Goal: Transaction & Acquisition: Purchase product/service

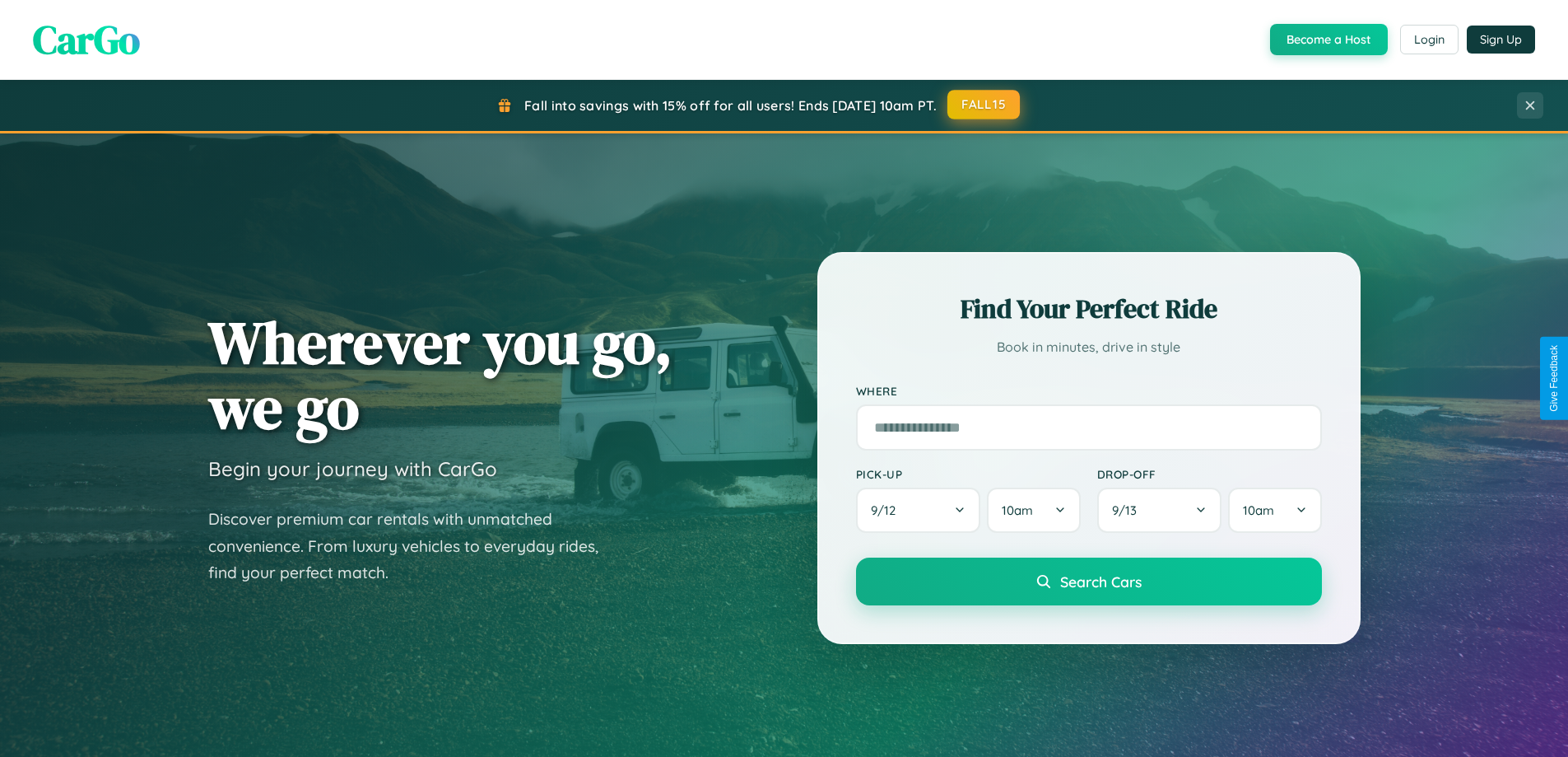
click at [984, 105] on button "FALL15" at bounding box center [983, 105] width 72 height 29
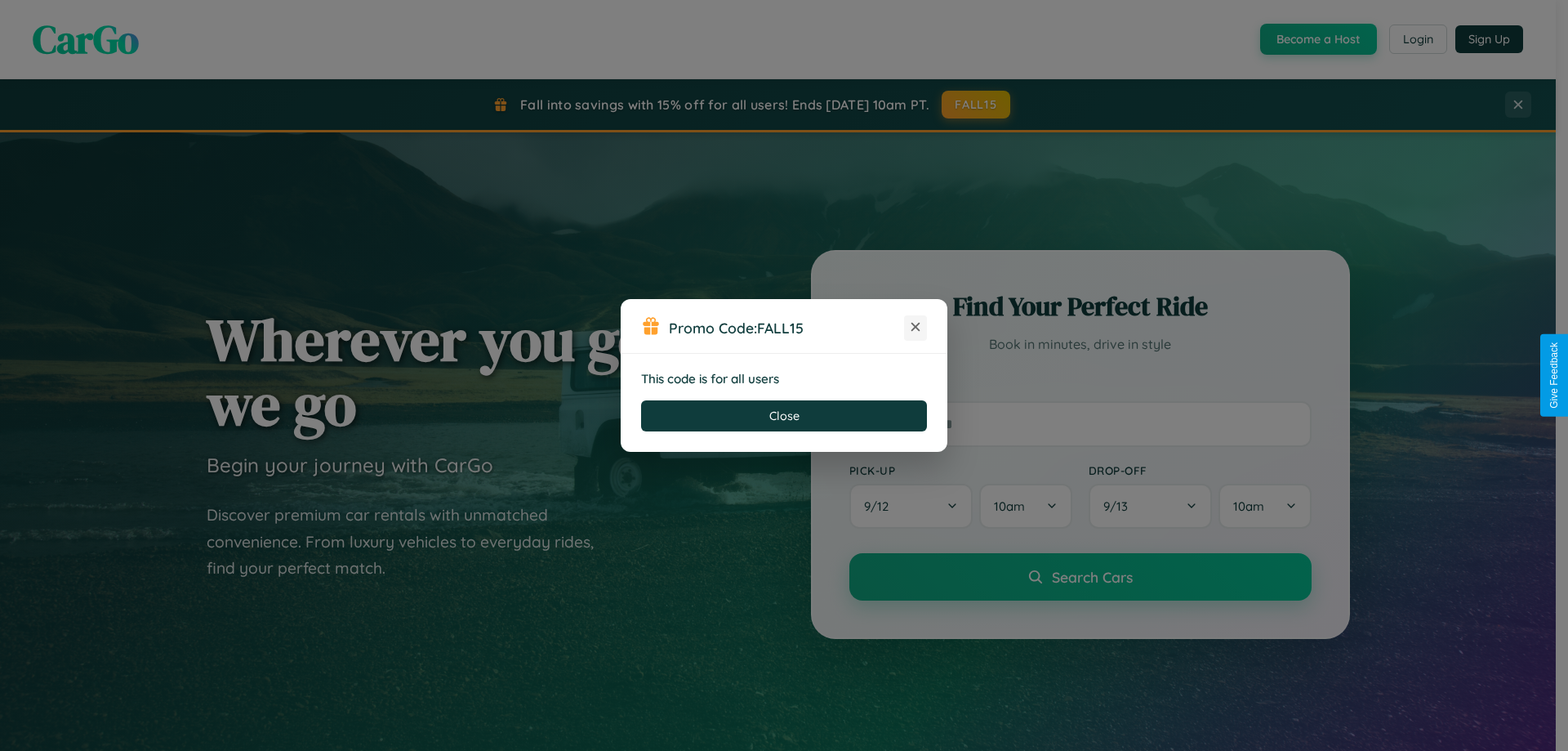
click at [916, 328] on icon at bounding box center [915, 327] width 16 height 16
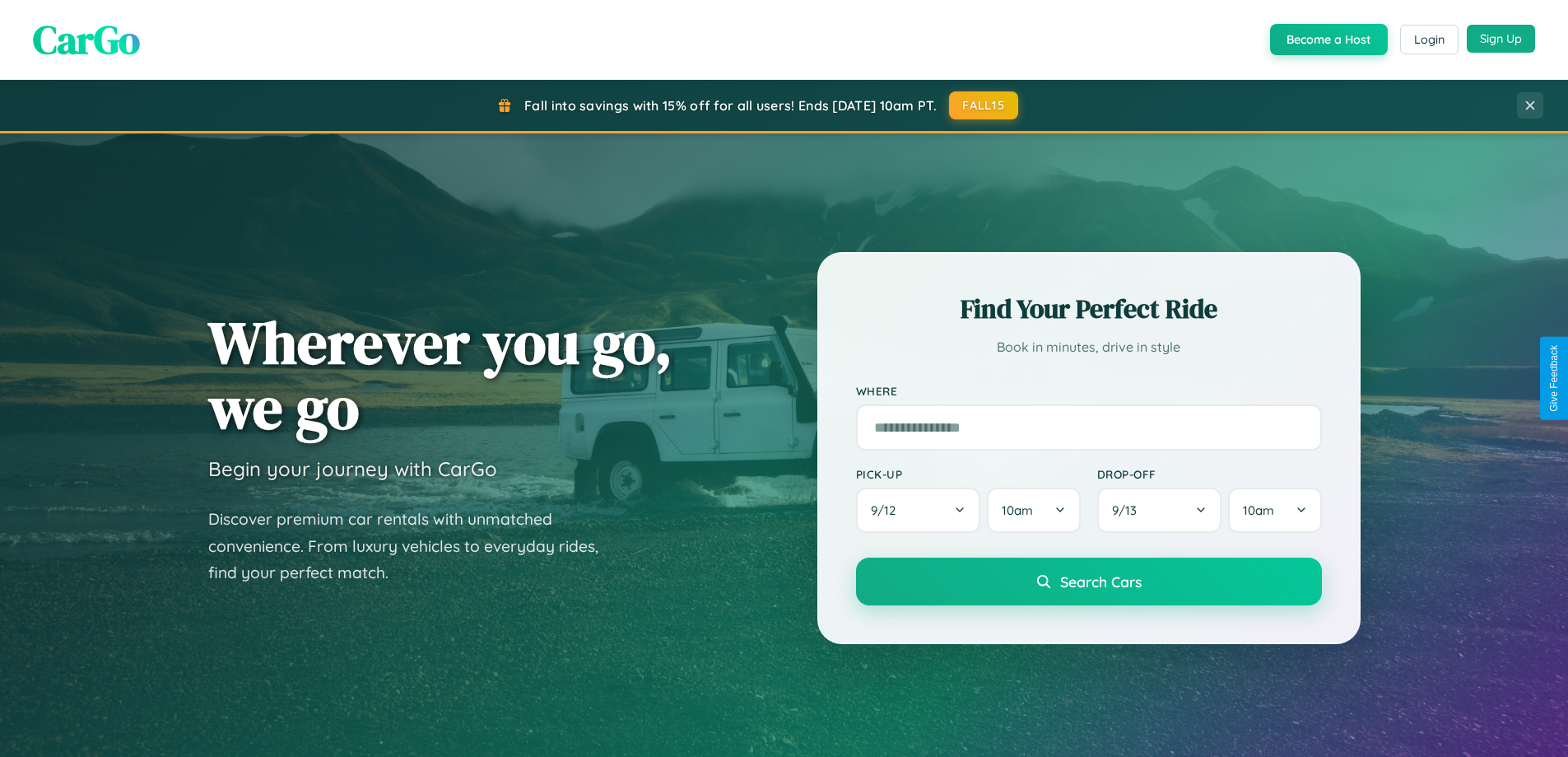
click at [1500, 39] on button "Sign Up" at bounding box center [1501, 38] width 68 height 28
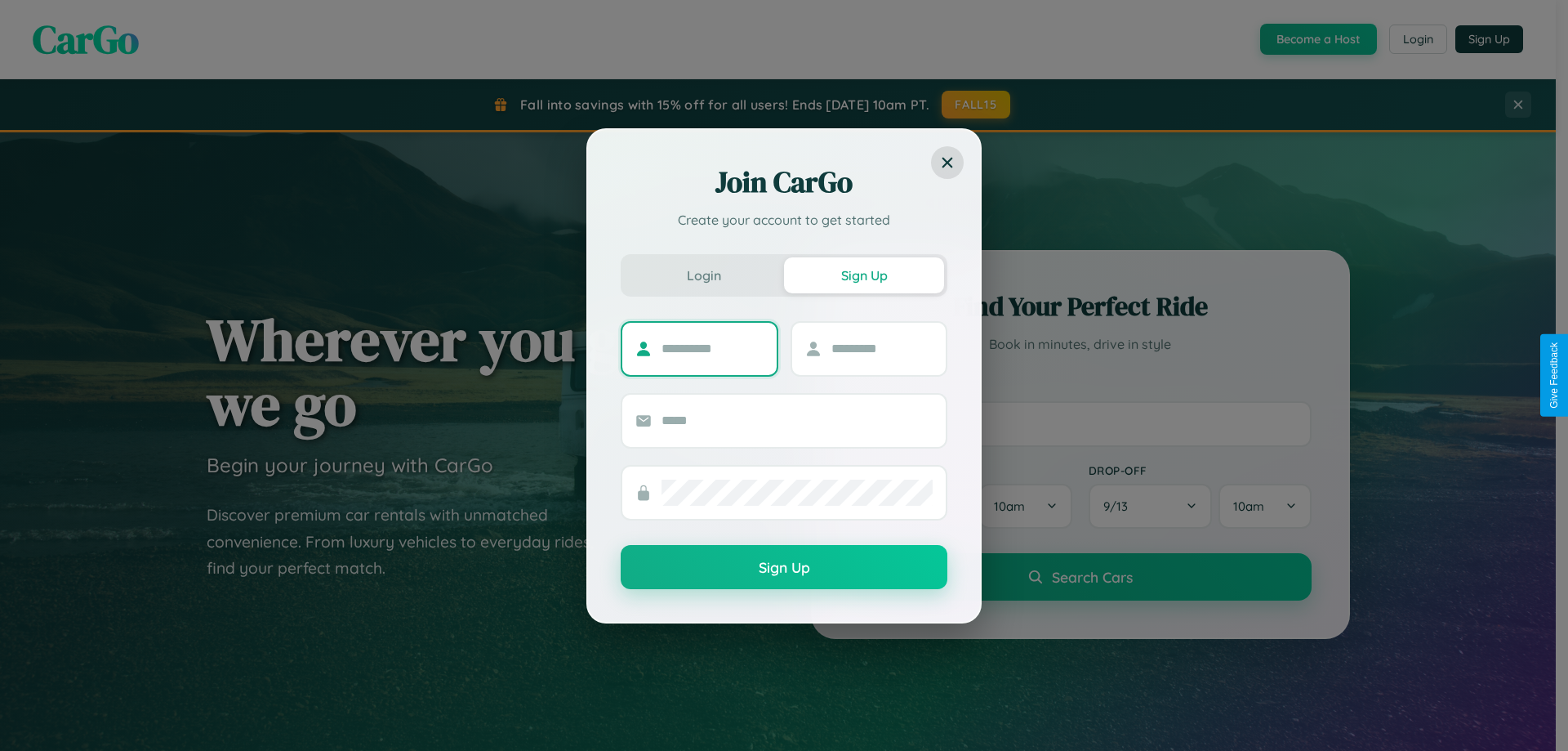
click at [712, 348] on input "text" at bounding box center [712, 348] width 102 height 26
type input "*********"
click at [881, 348] on input "text" at bounding box center [882, 348] width 102 height 26
type input "******"
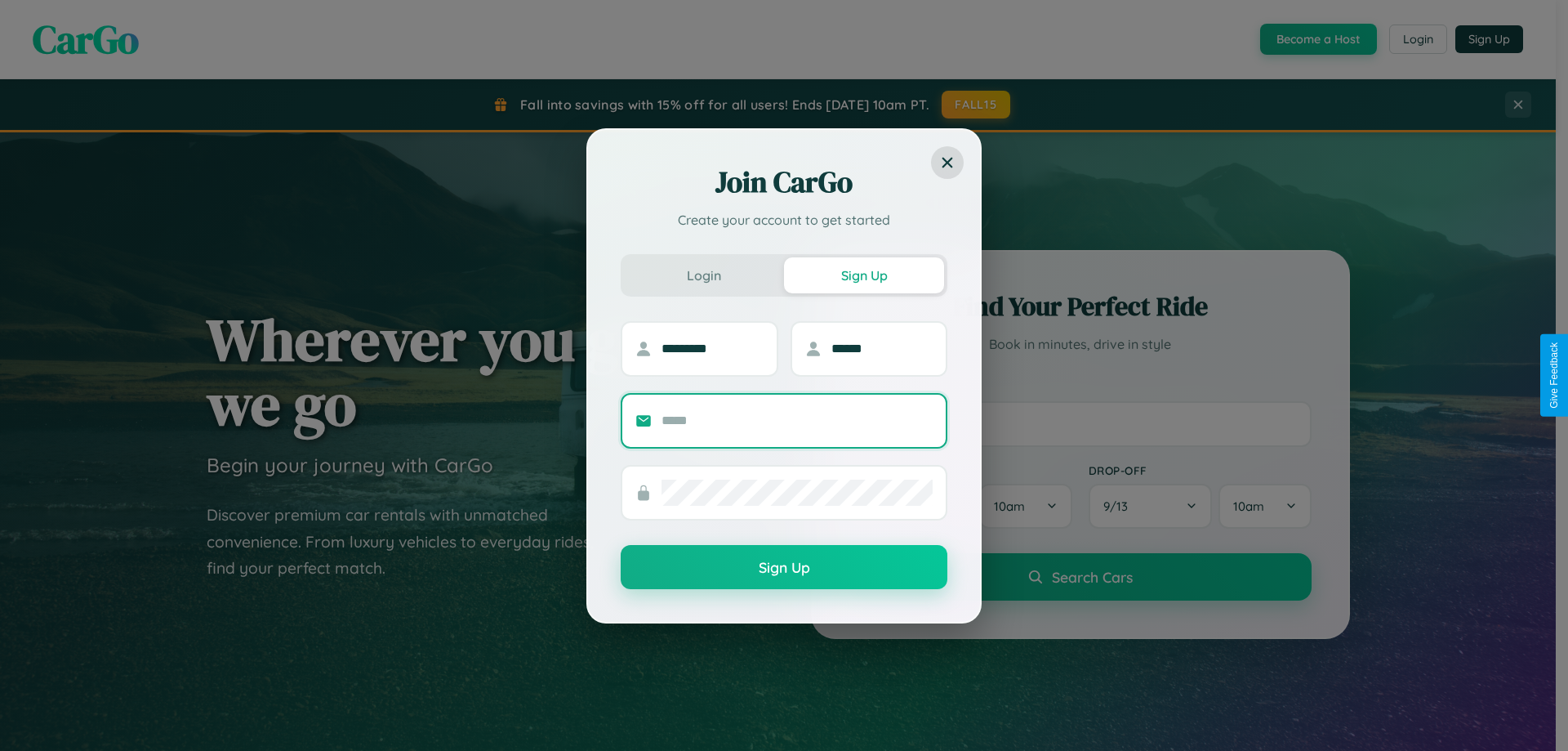
click at [798, 420] on input "text" at bounding box center [798, 421] width 271 height 26
type input "**********"
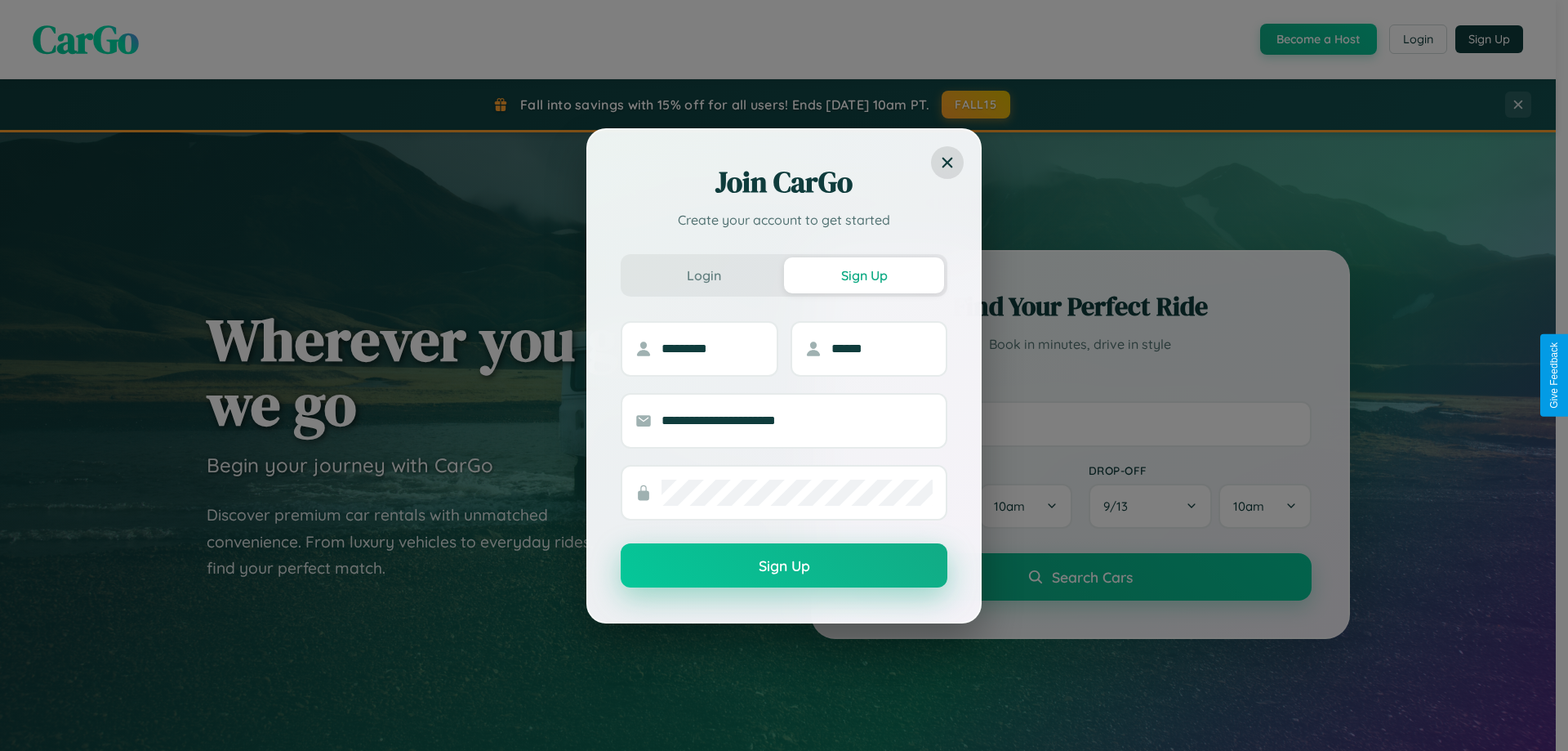
click at [784, 566] on button "Sign Up" at bounding box center [784, 565] width 327 height 45
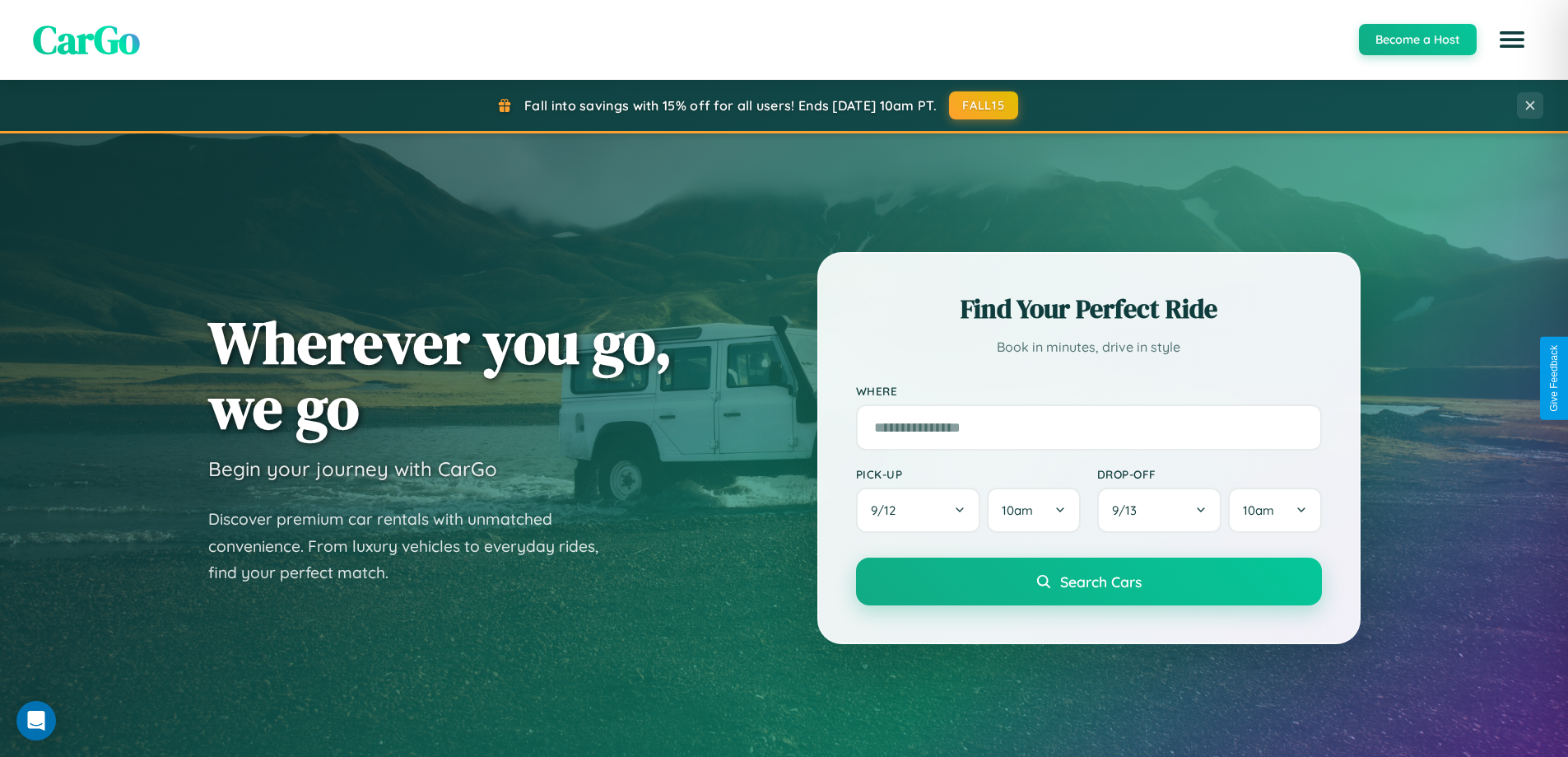
scroll to position [709, 0]
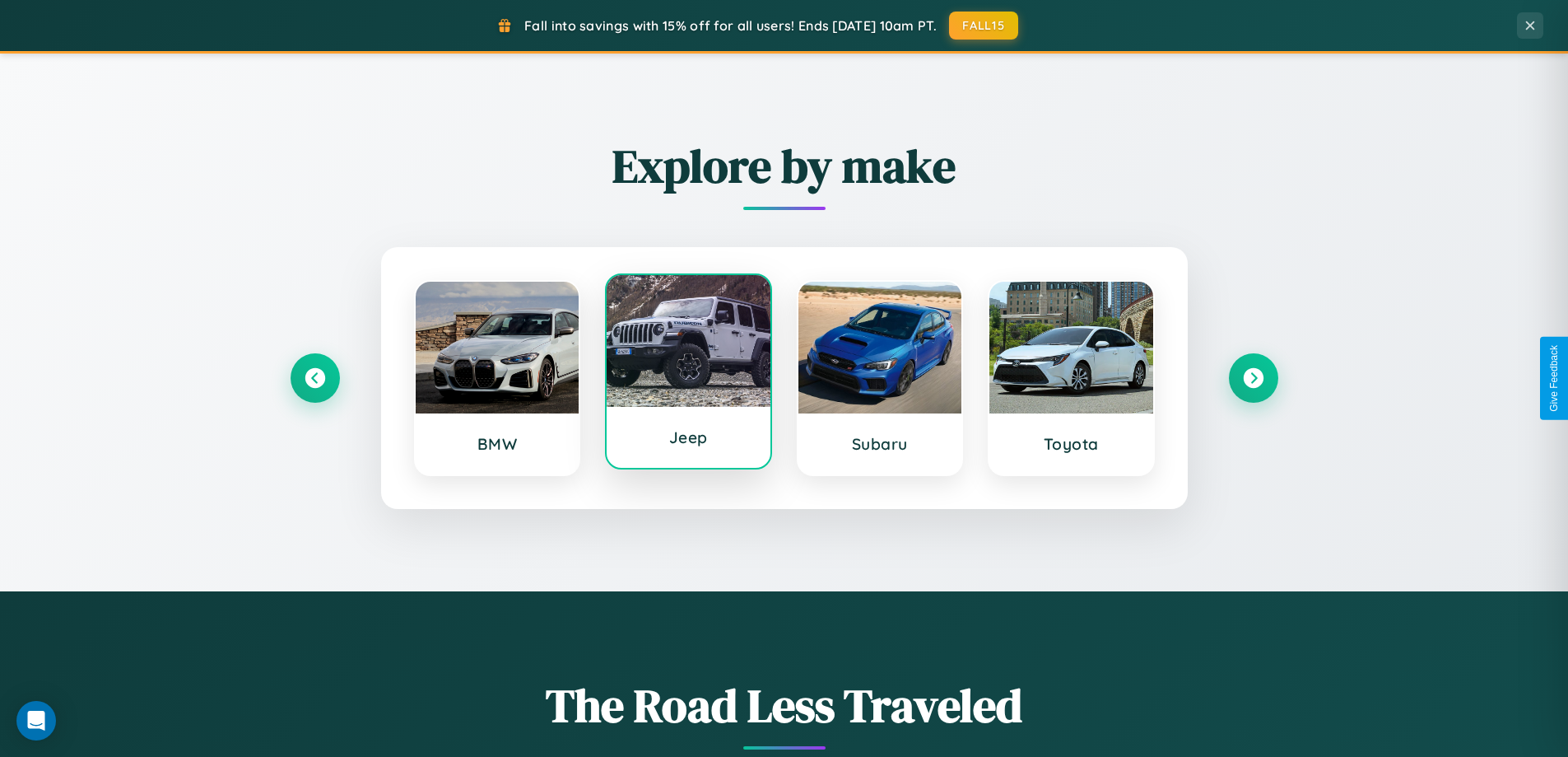
click at [688, 378] on div at bounding box center [688, 340] width 164 height 132
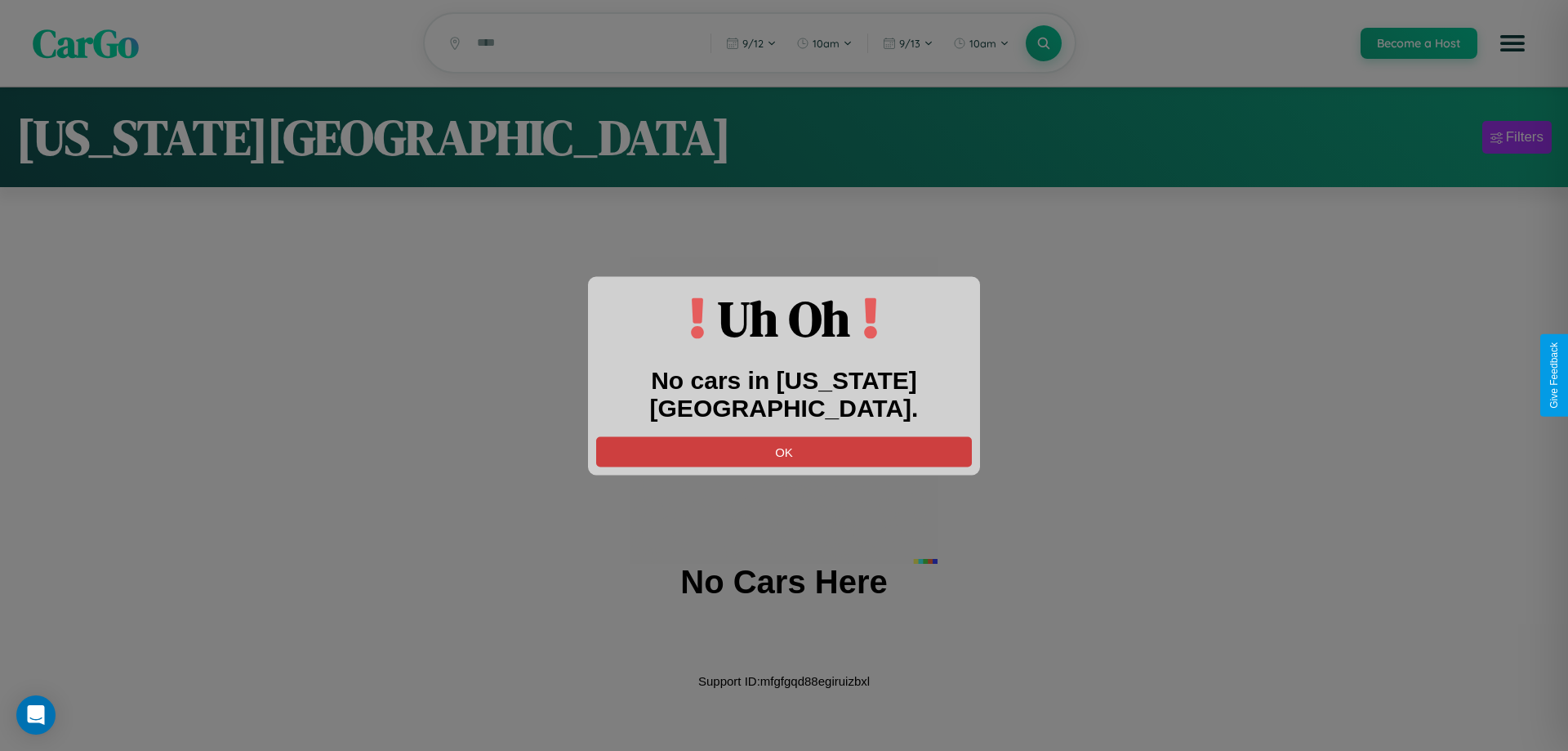
click at [784, 436] on button "OK" at bounding box center [784, 451] width 376 height 30
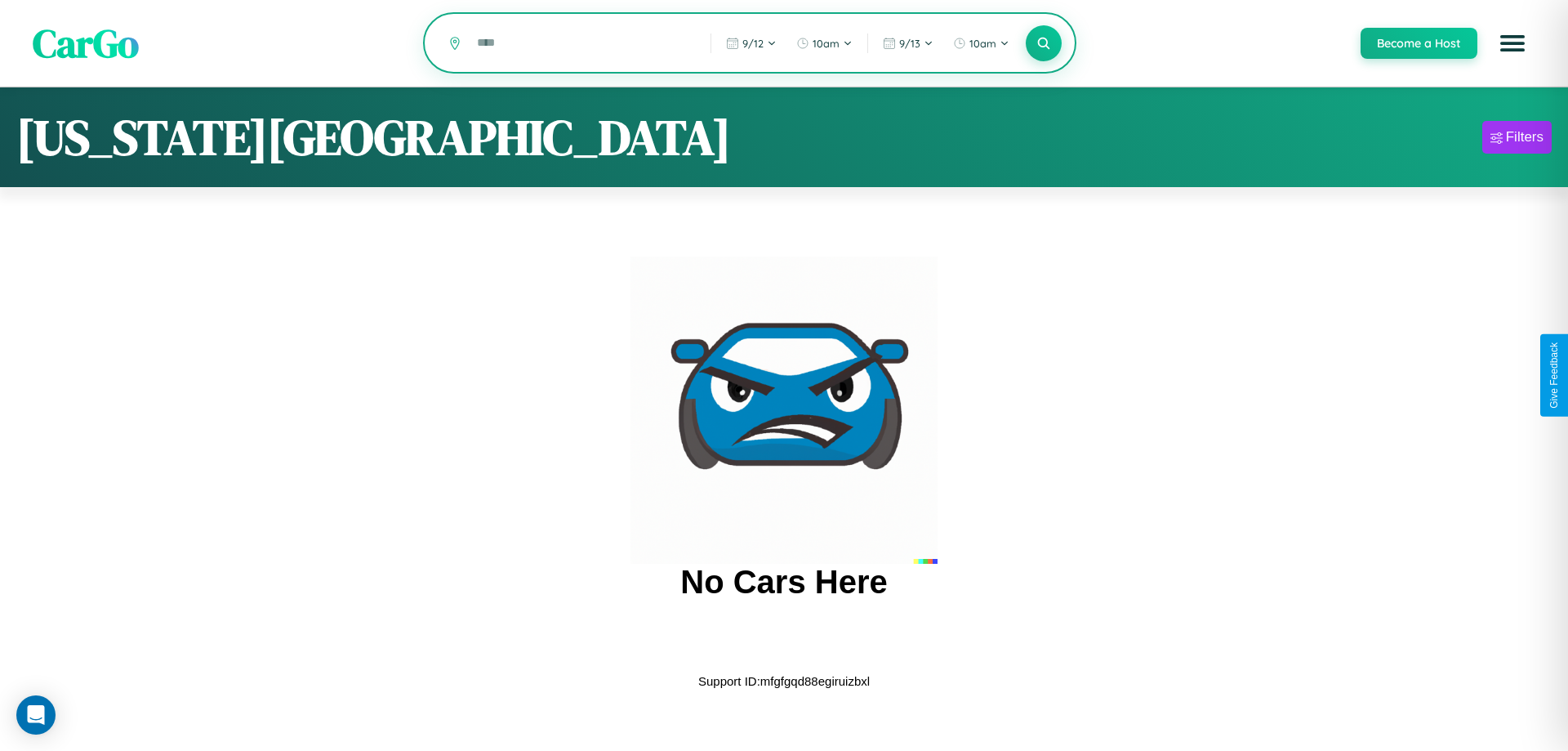
click at [581, 45] on input "text" at bounding box center [581, 42] width 226 height 28
click at [1043, 44] on icon at bounding box center [1044, 43] width 16 height 16
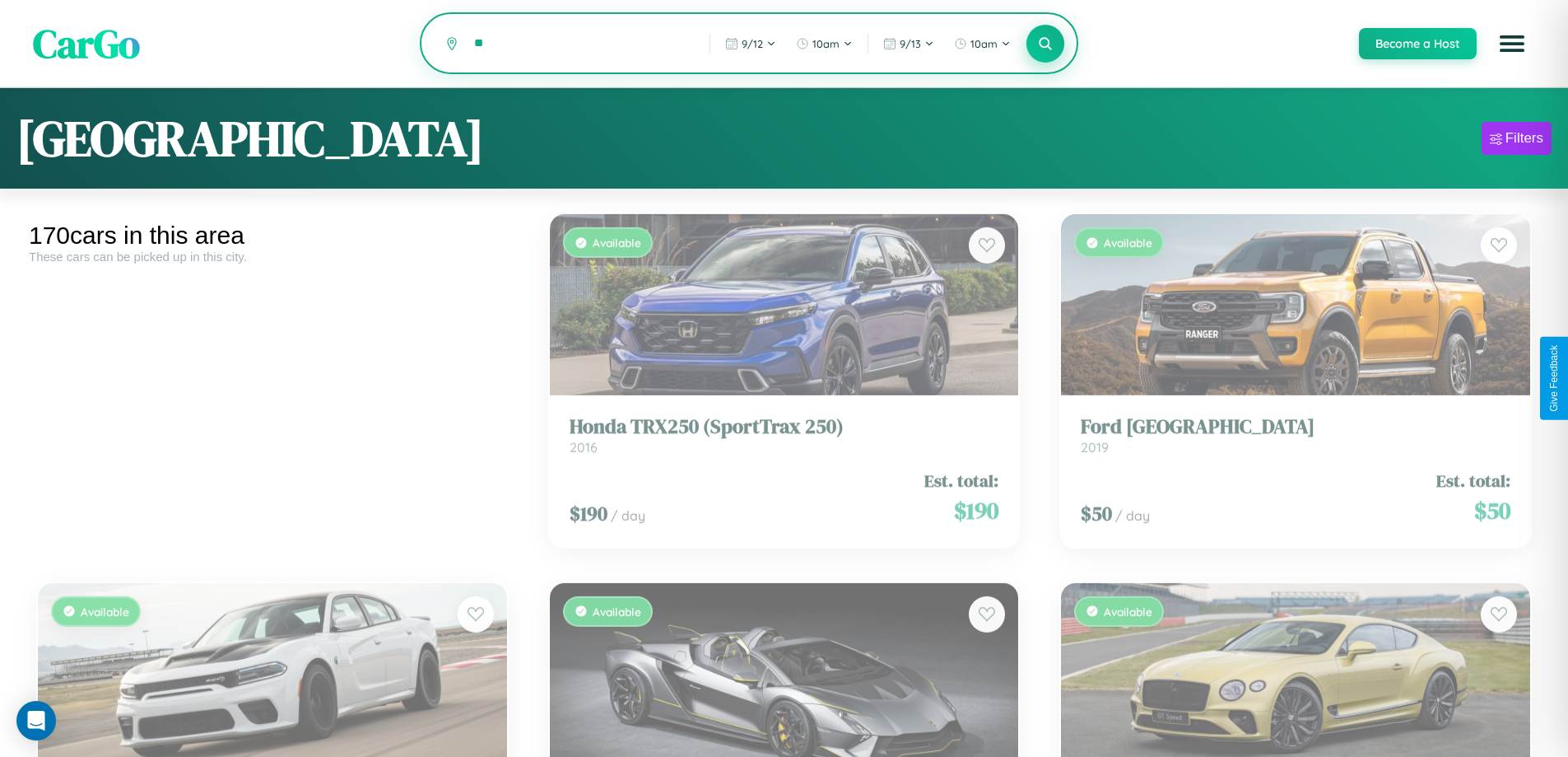
type input "*"
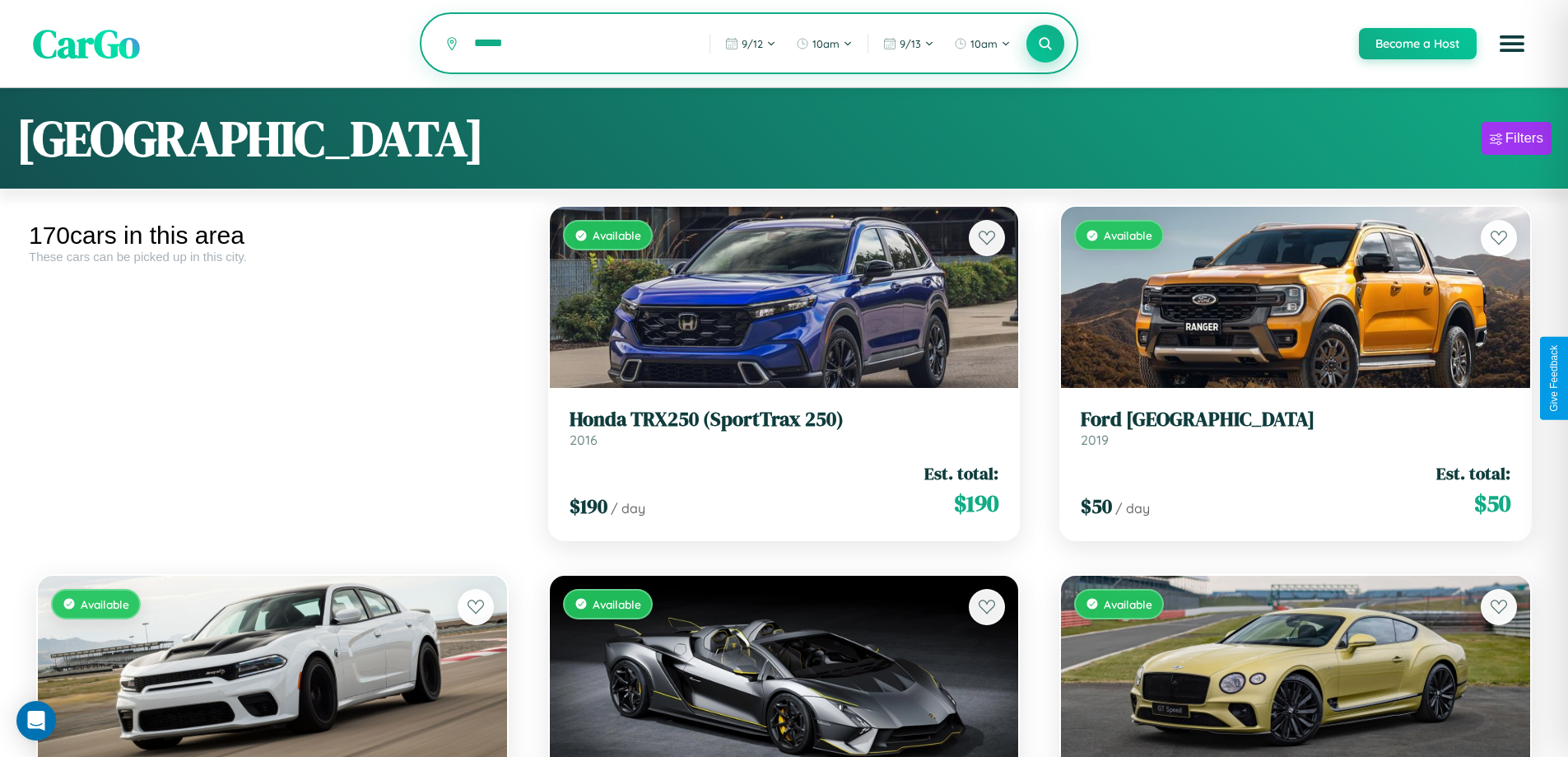
type input "******"
click at [1045, 45] on icon at bounding box center [1046, 43] width 16 height 16
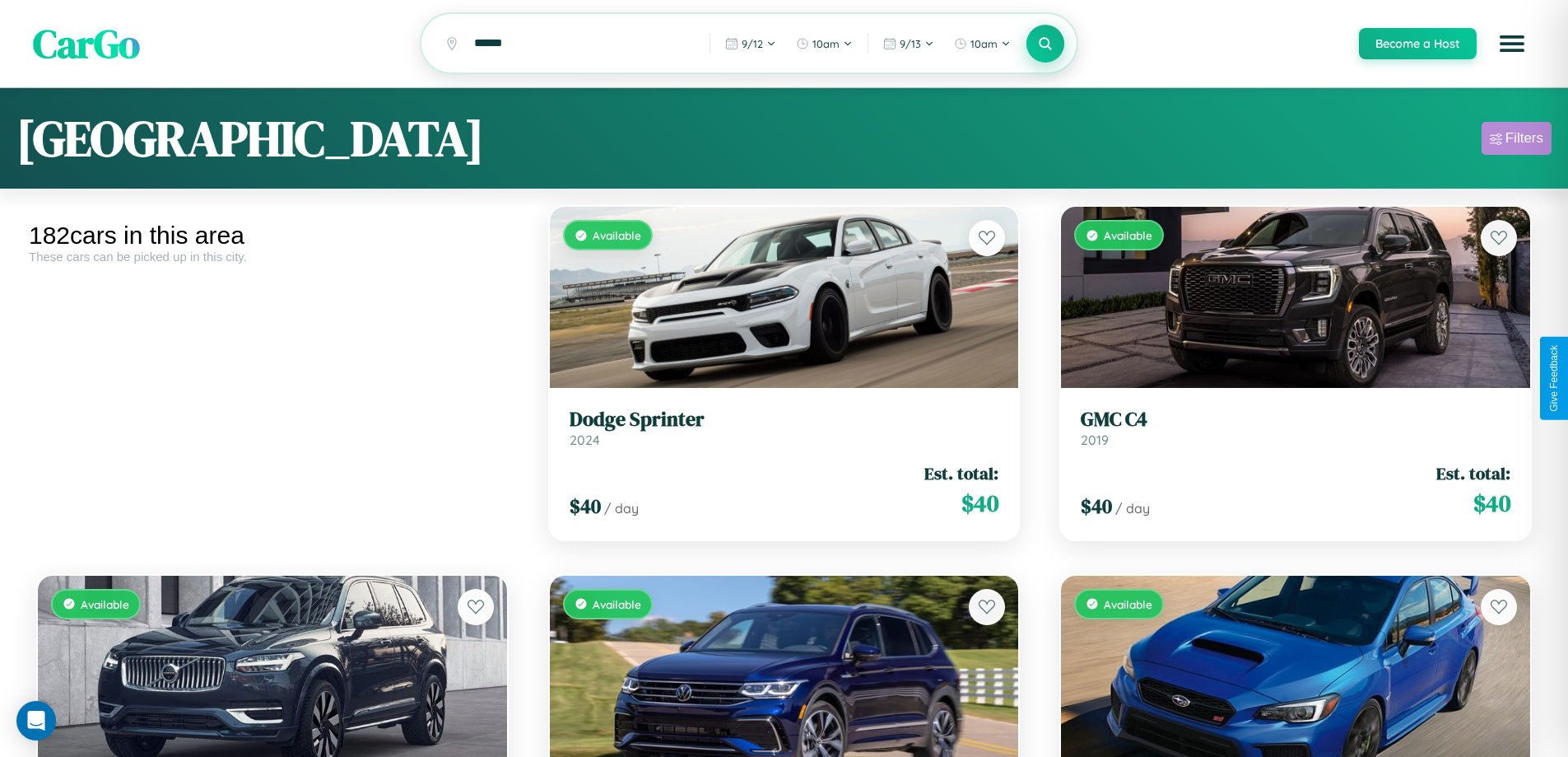
click at [1515, 141] on div "Filters" at bounding box center [1523, 138] width 38 height 17
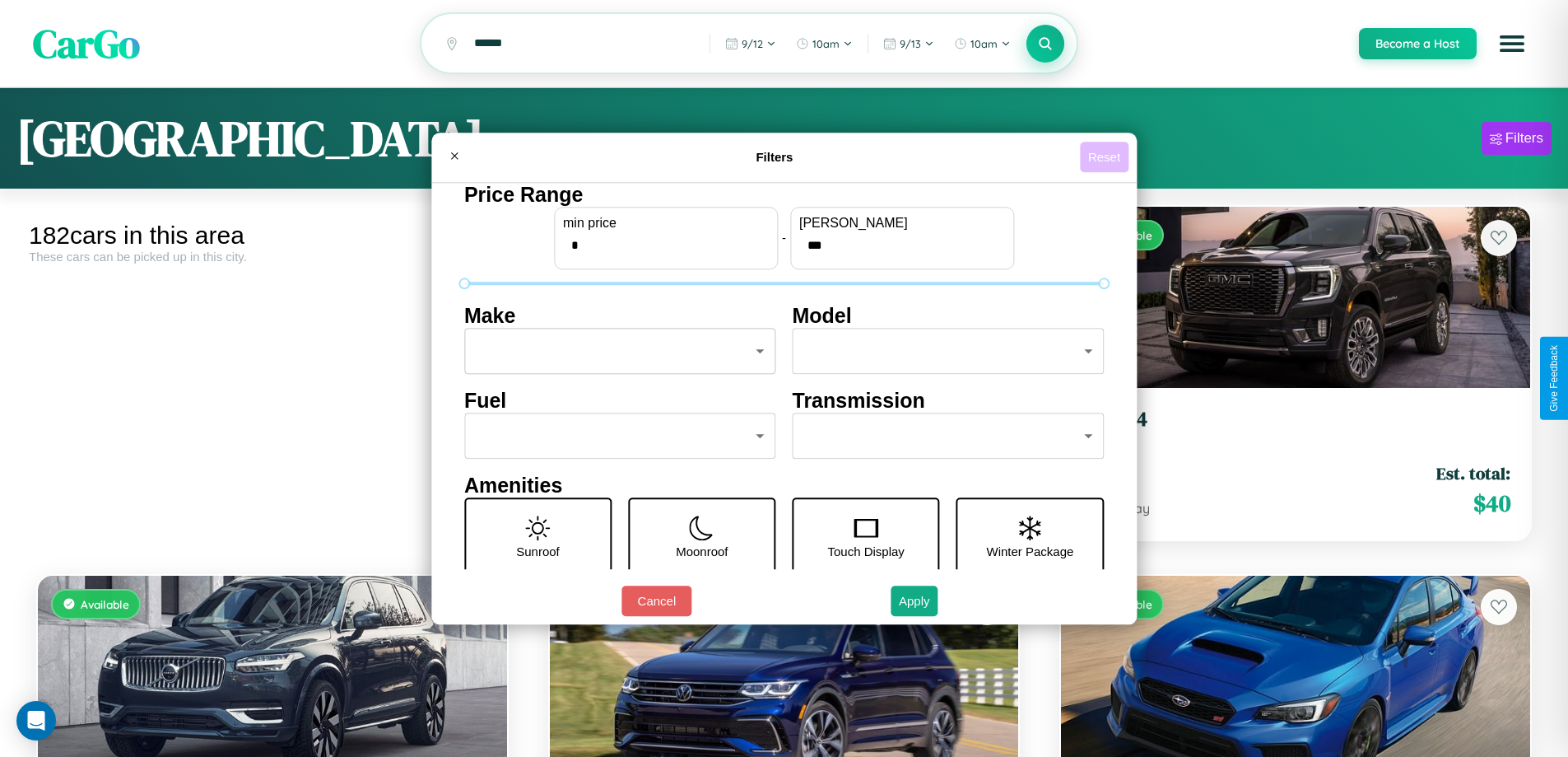
click at [1106, 156] on button "Reset" at bounding box center [1104, 156] width 49 height 30
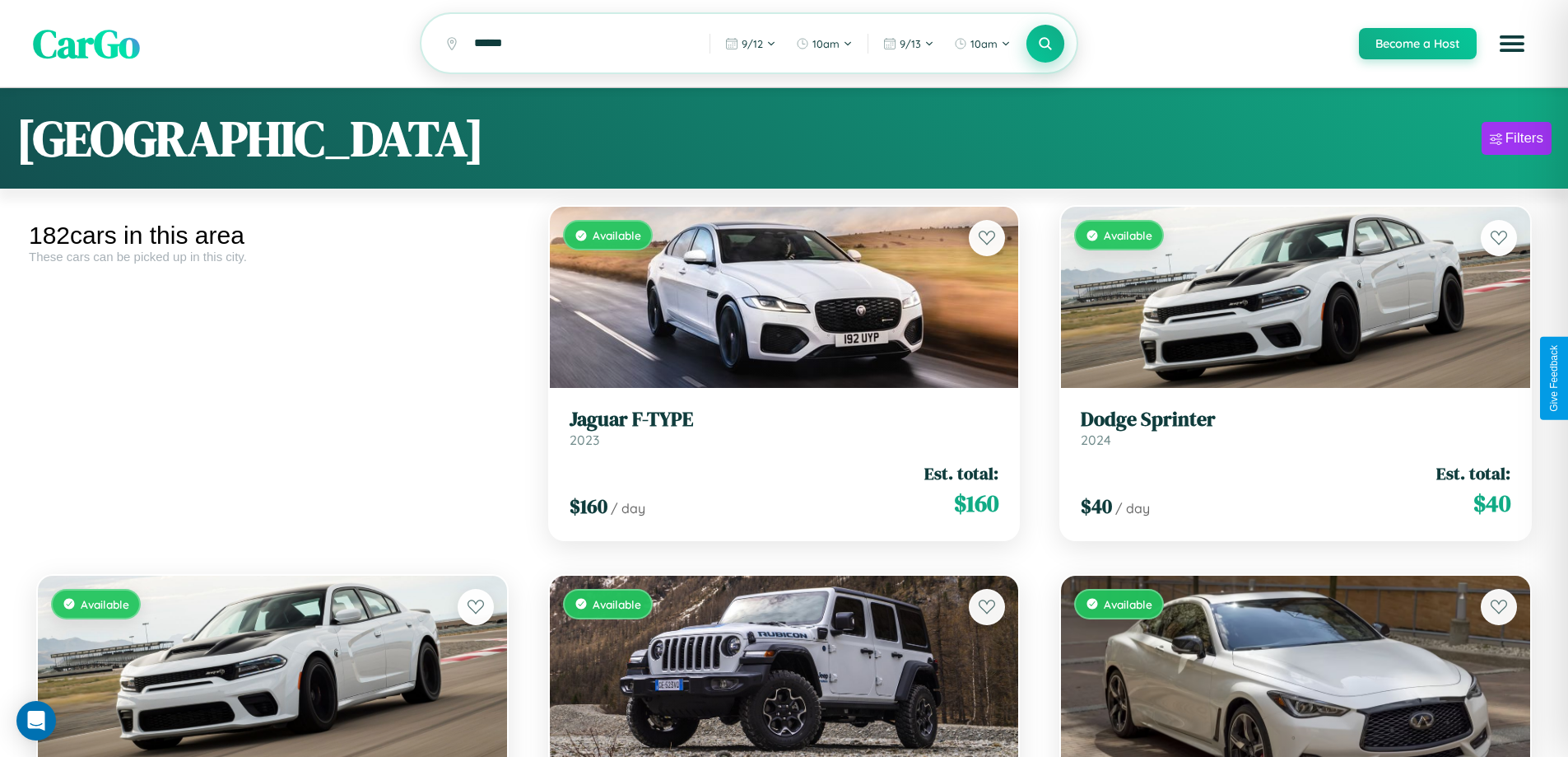
scroll to position [12396, 0]
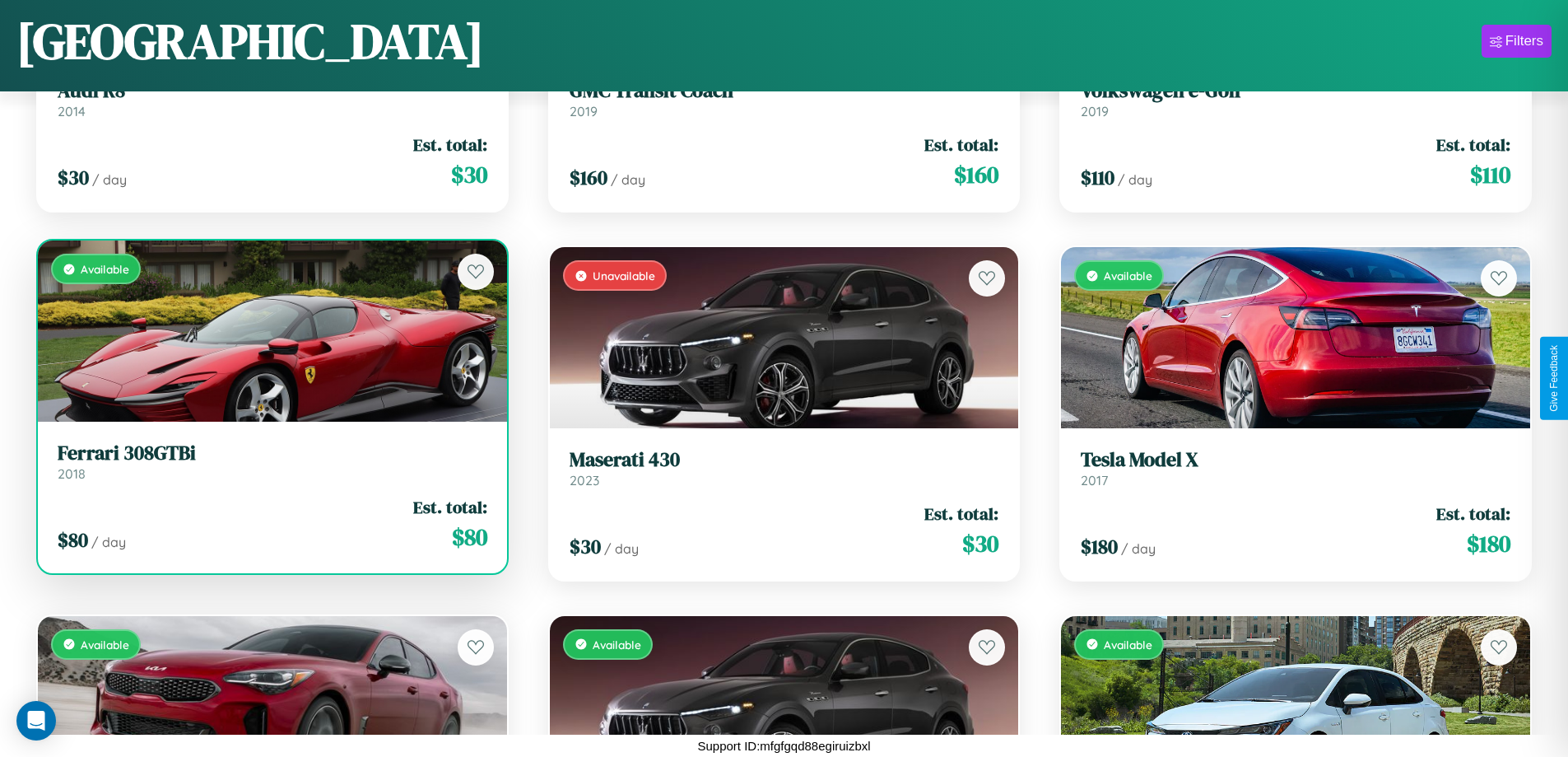
click at [269, 462] on h3 "Ferrari 308GTBi" at bounding box center [272, 453] width 430 height 23
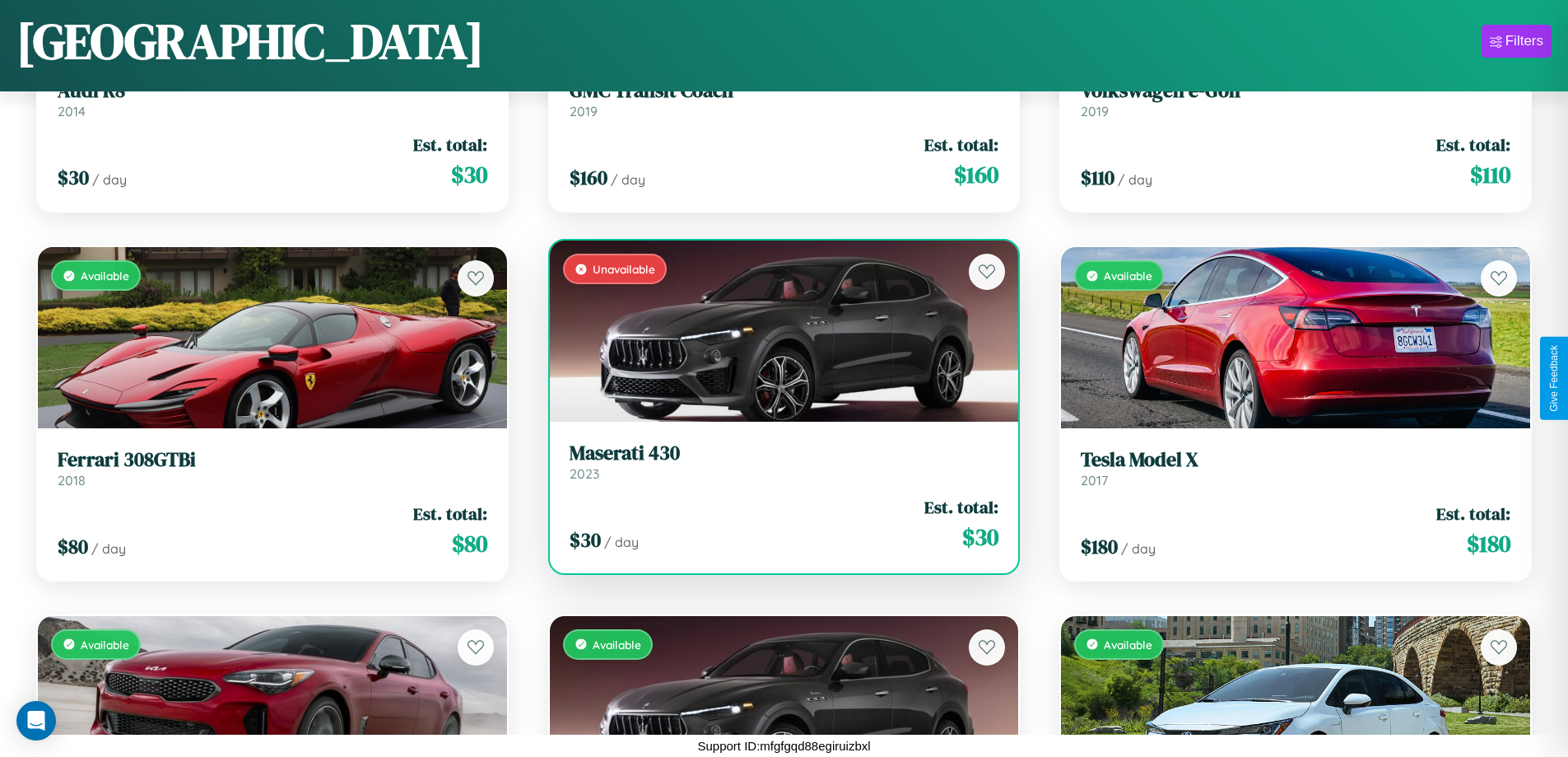
scroll to position [6867, 0]
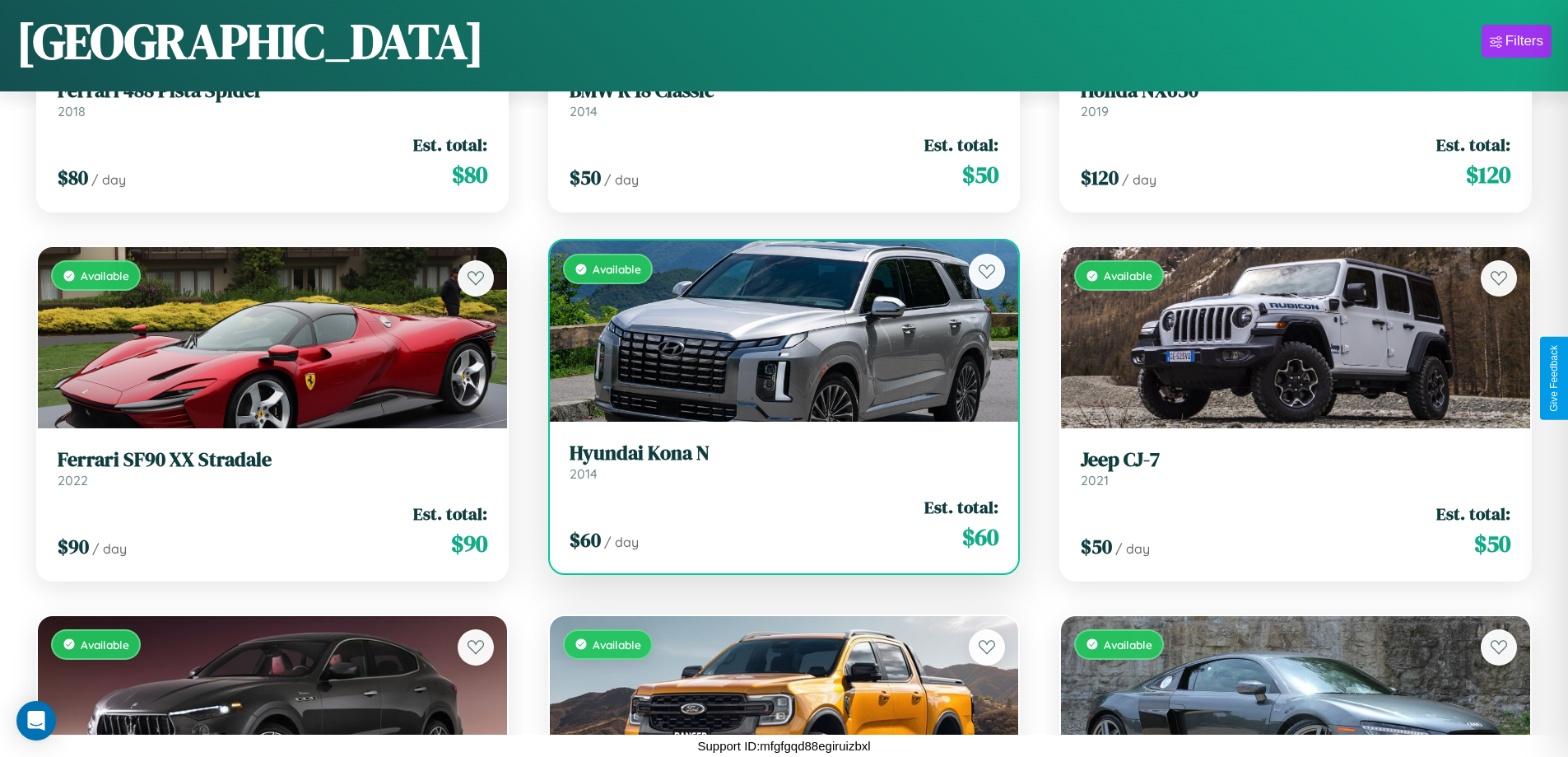
click at [777, 461] on h3 "Hyundai Kona N" at bounding box center [784, 453] width 430 height 23
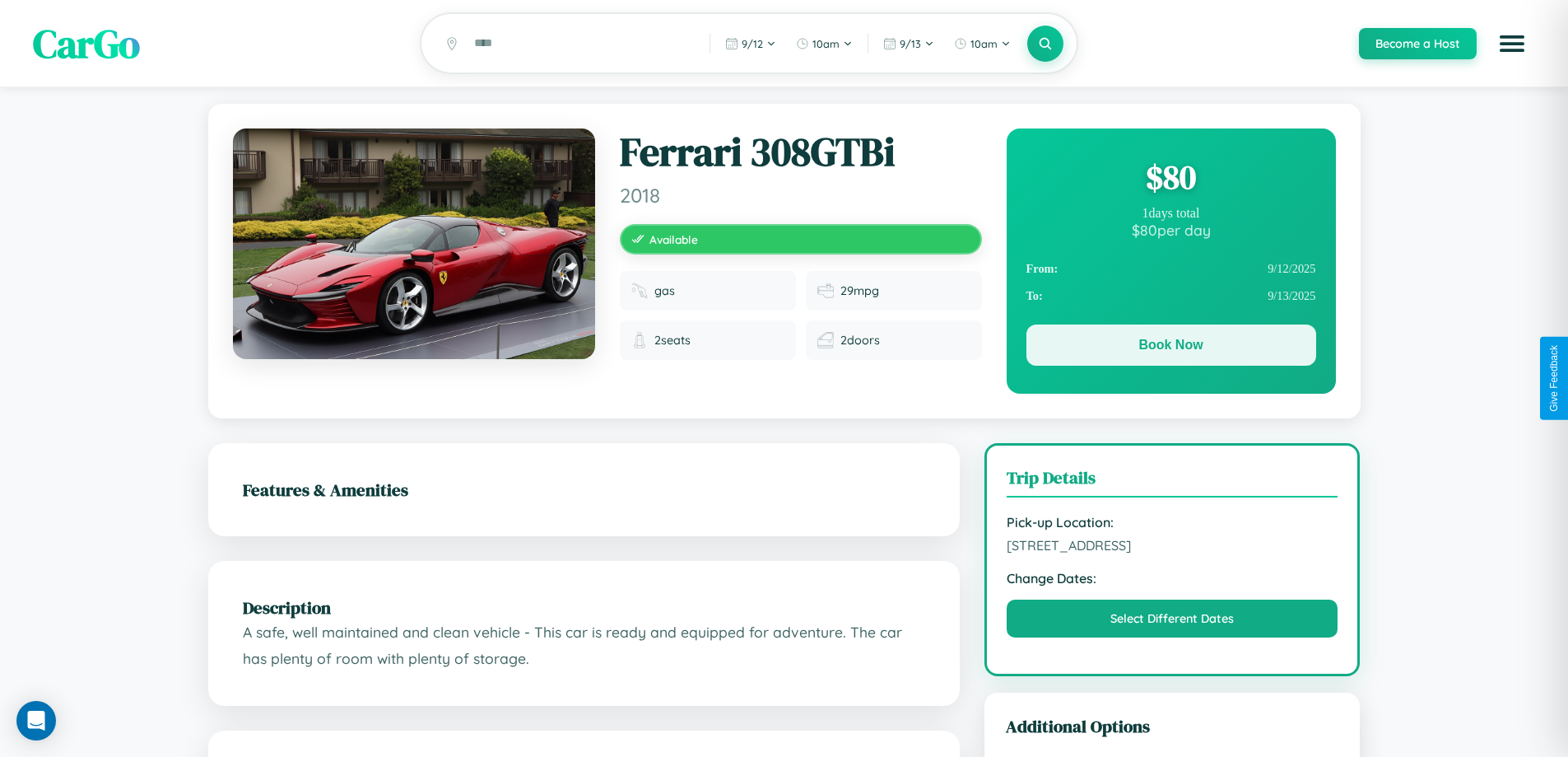
click at [1170, 348] on button "Book Now" at bounding box center [1171, 345] width 290 height 41
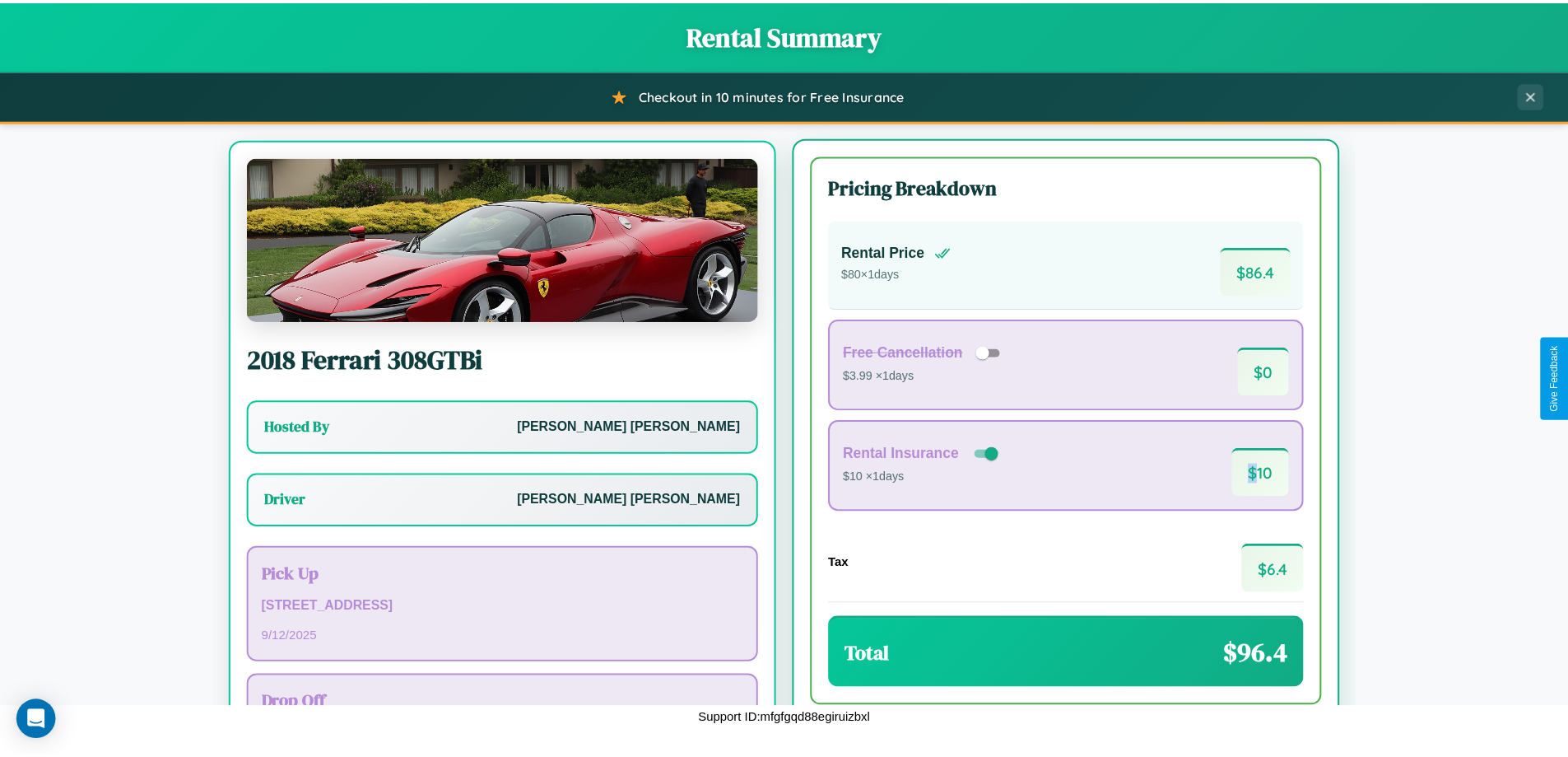
scroll to position [76, 0]
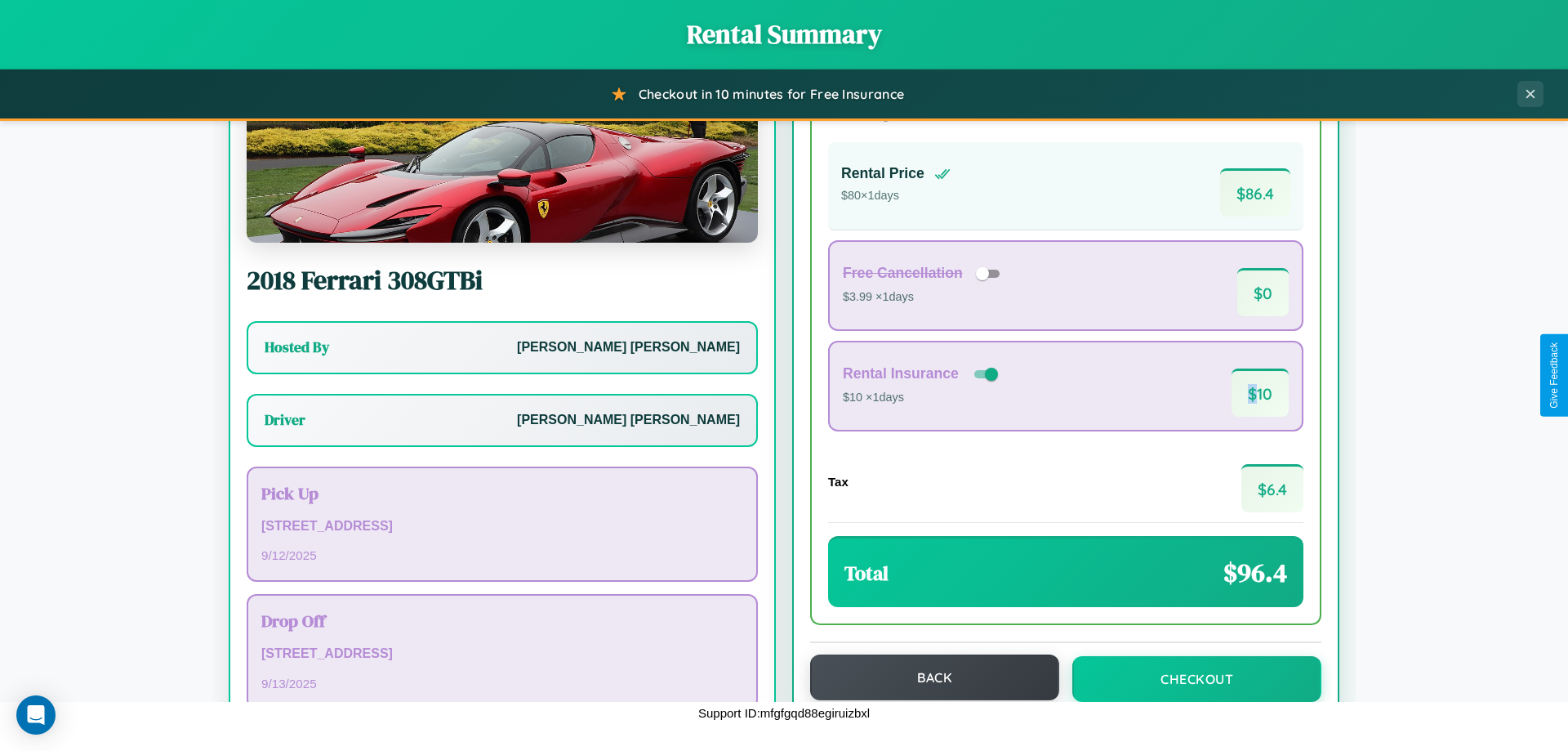
click at [927, 677] on button "Back" at bounding box center [934, 676] width 249 height 46
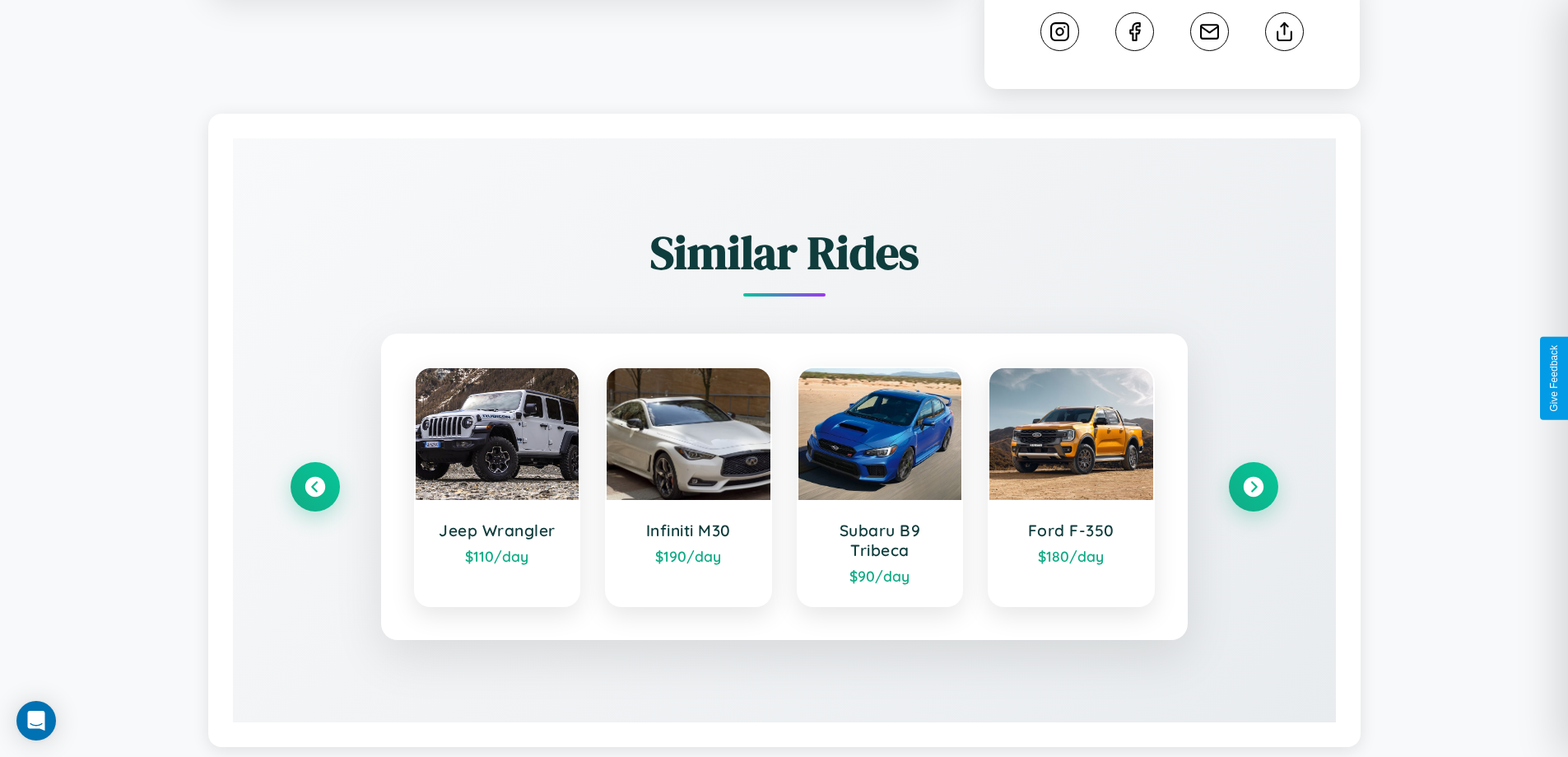
scroll to position [916, 0]
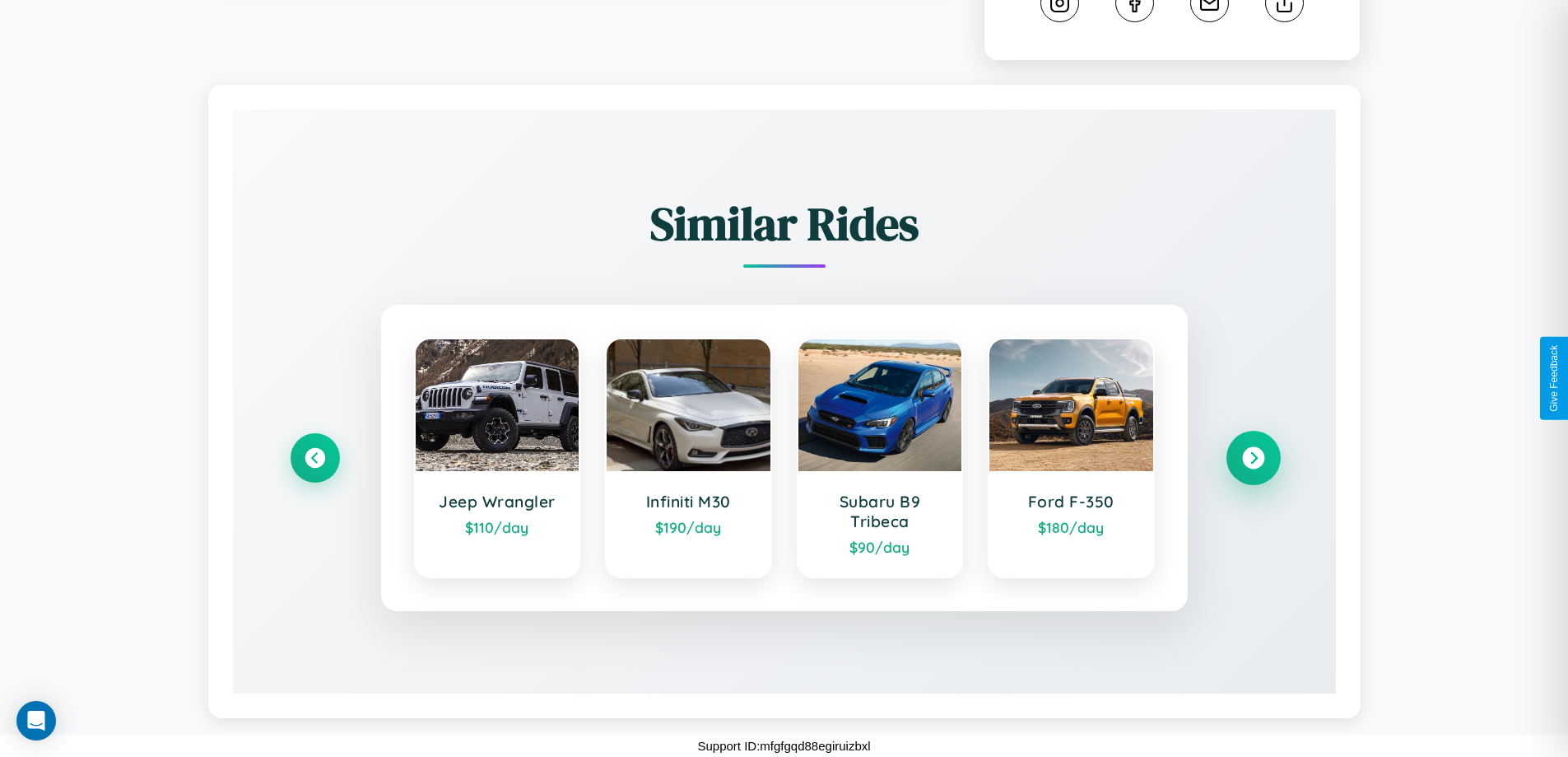
click at [1253, 458] on icon at bounding box center [1253, 458] width 22 height 22
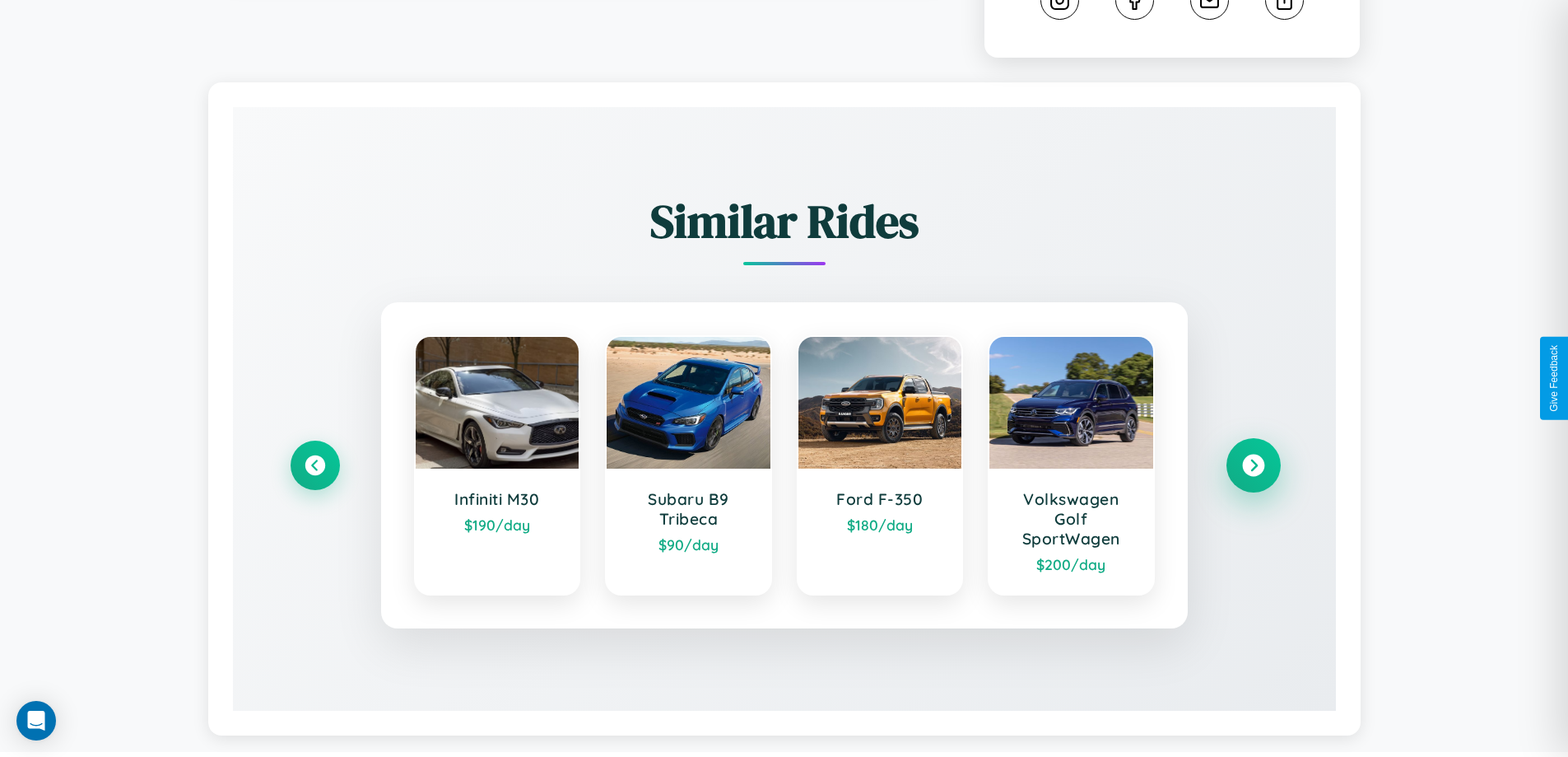
click at [1253, 468] on icon at bounding box center [1253, 465] width 22 height 22
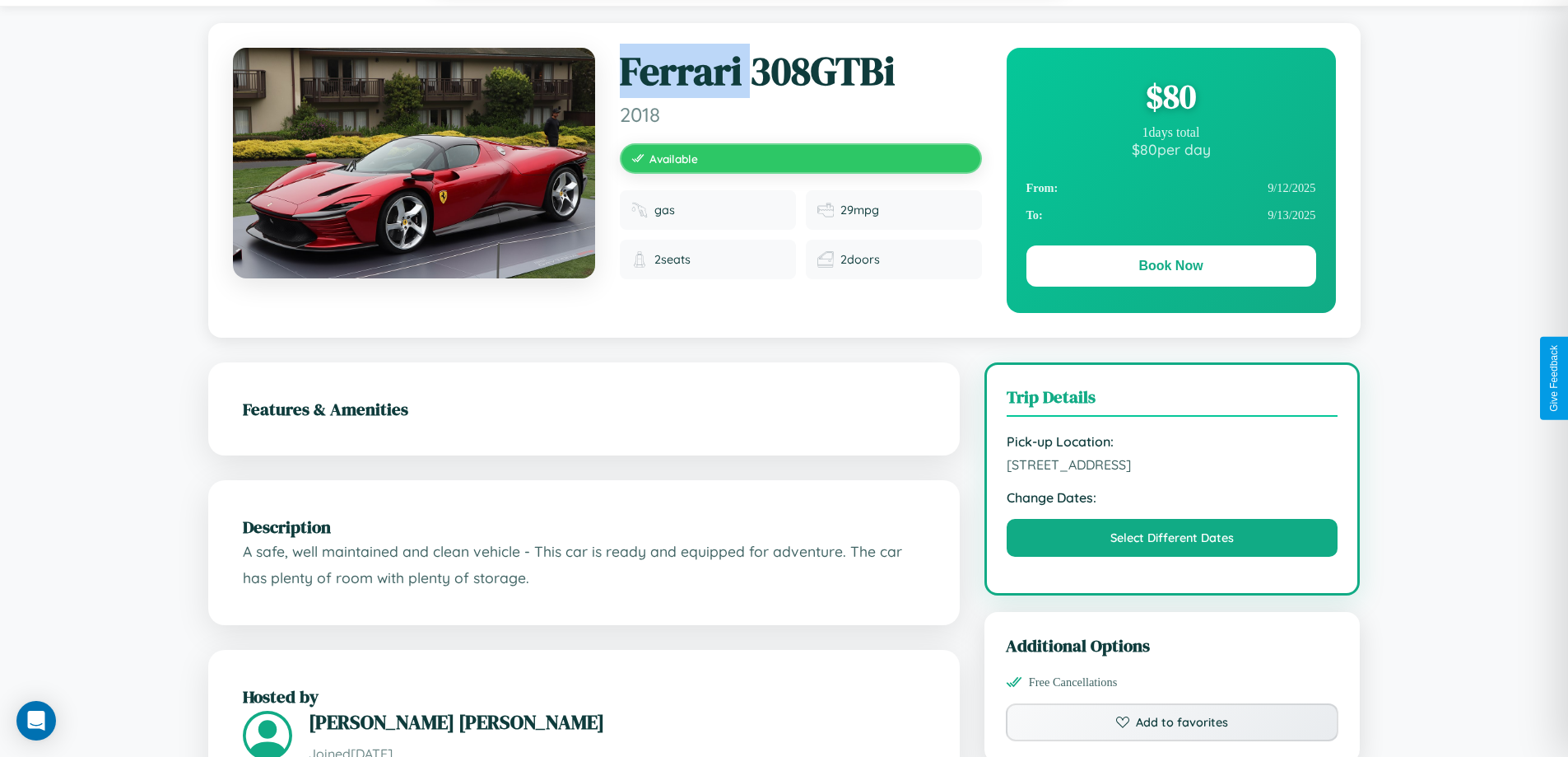
scroll to position [168, 0]
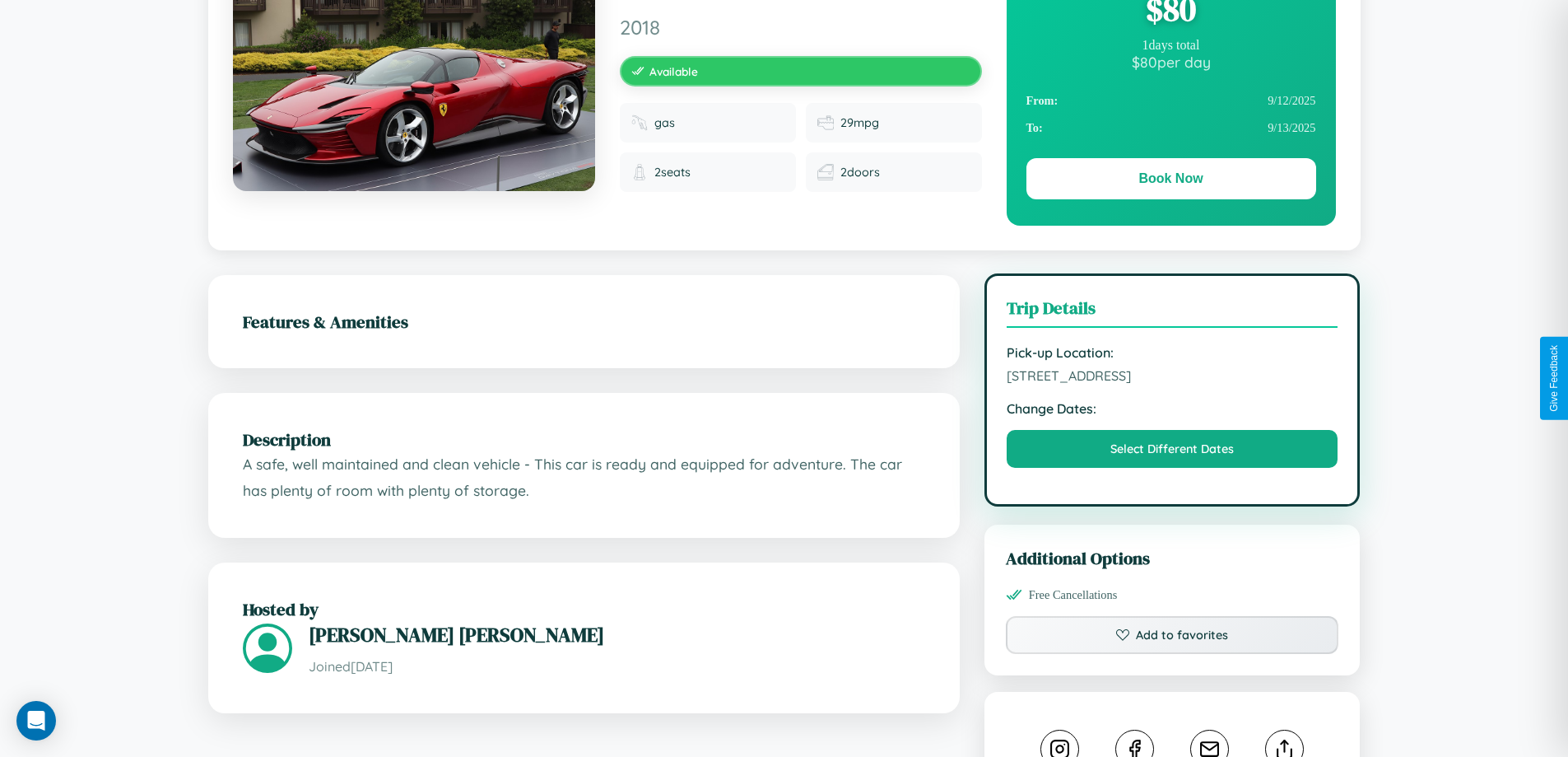
click at [1172, 378] on span "9000 Third Street London 91372 United Kingdom" at bounding box center [1173, 375] width 332 height 17
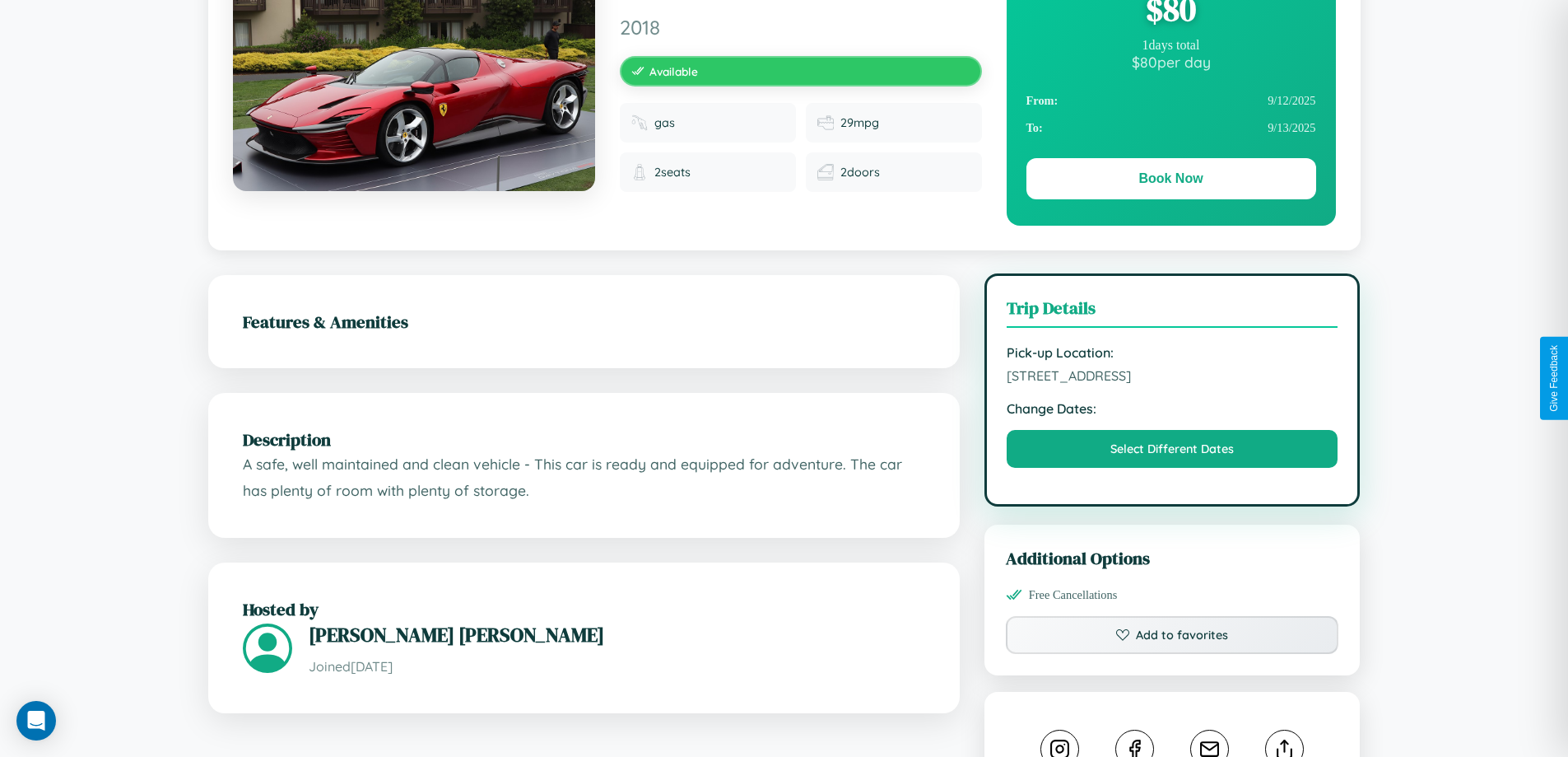
click at [1172, 378] on span "9000 Third Street London 91372 United Kingdom" at bounding box center [1173, 375] width 332 height 17
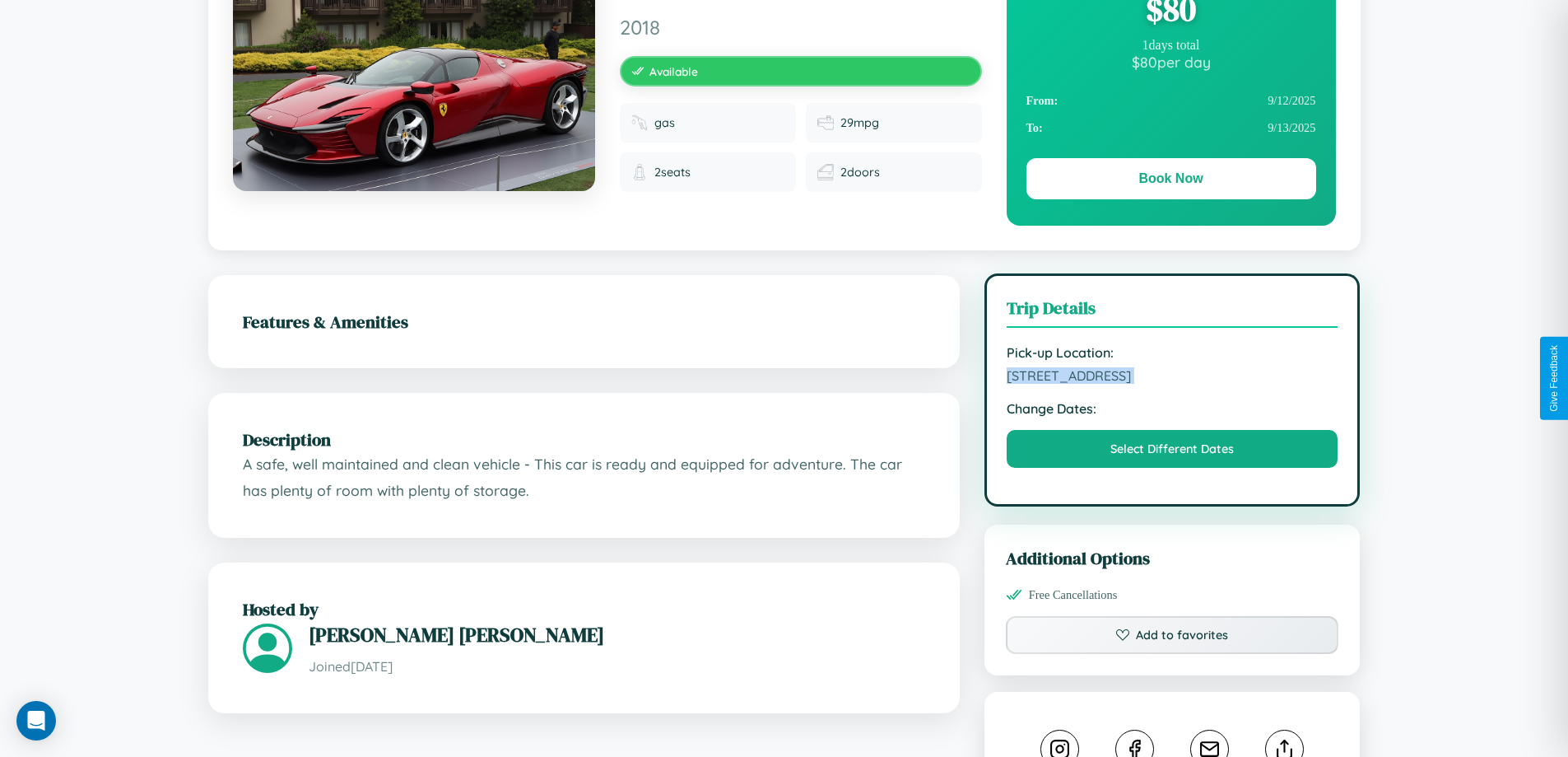
click at [1172, 378] on span "9000 Third Street London 91372 United Kingdom" at bounding box center [1173, 375] width 332 height 17
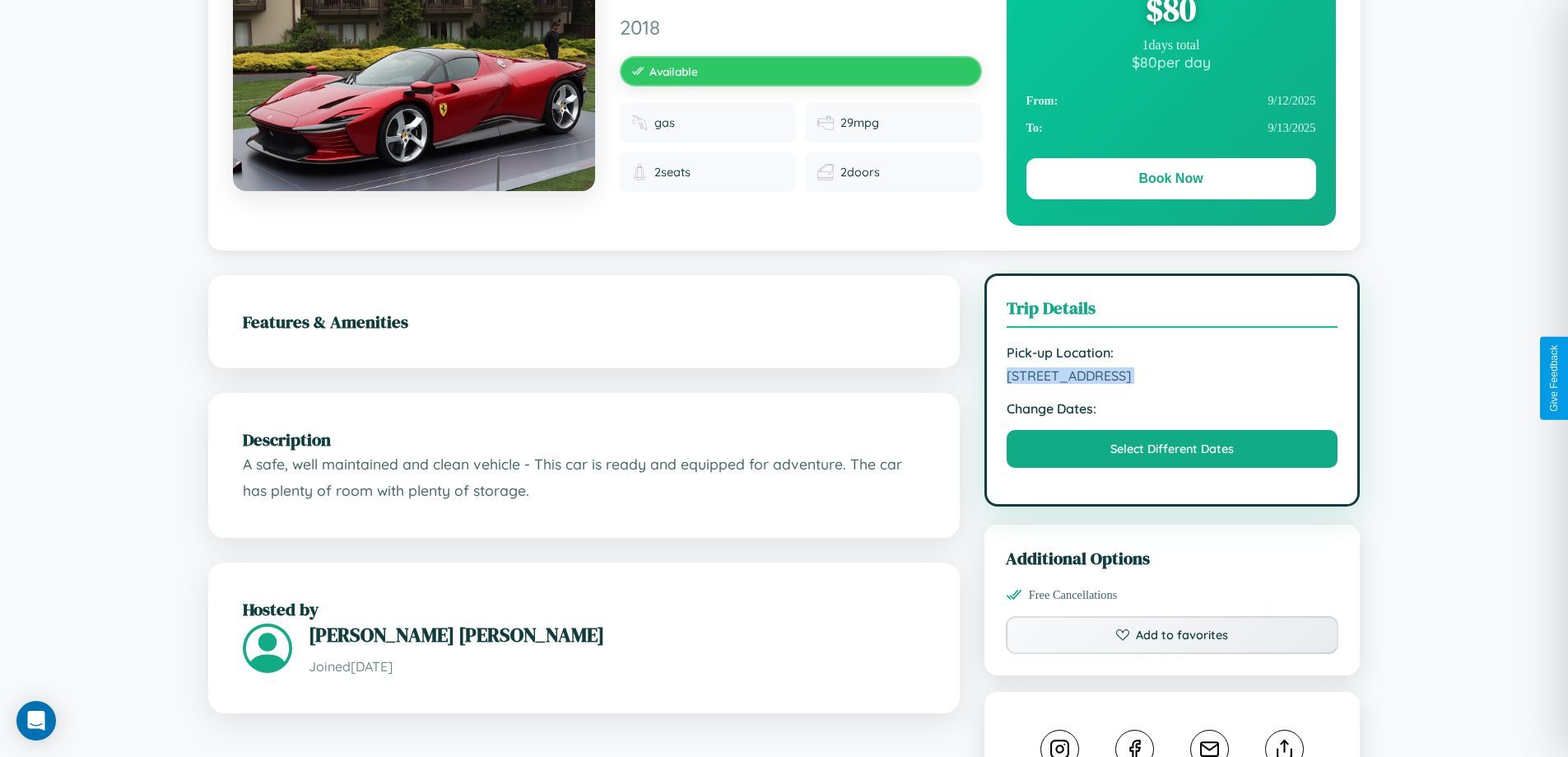
click at [1172, 378] on span "9000 Third Street London 91372 United Kingdom" at bounding box center [1173, 375] width 332 height 17
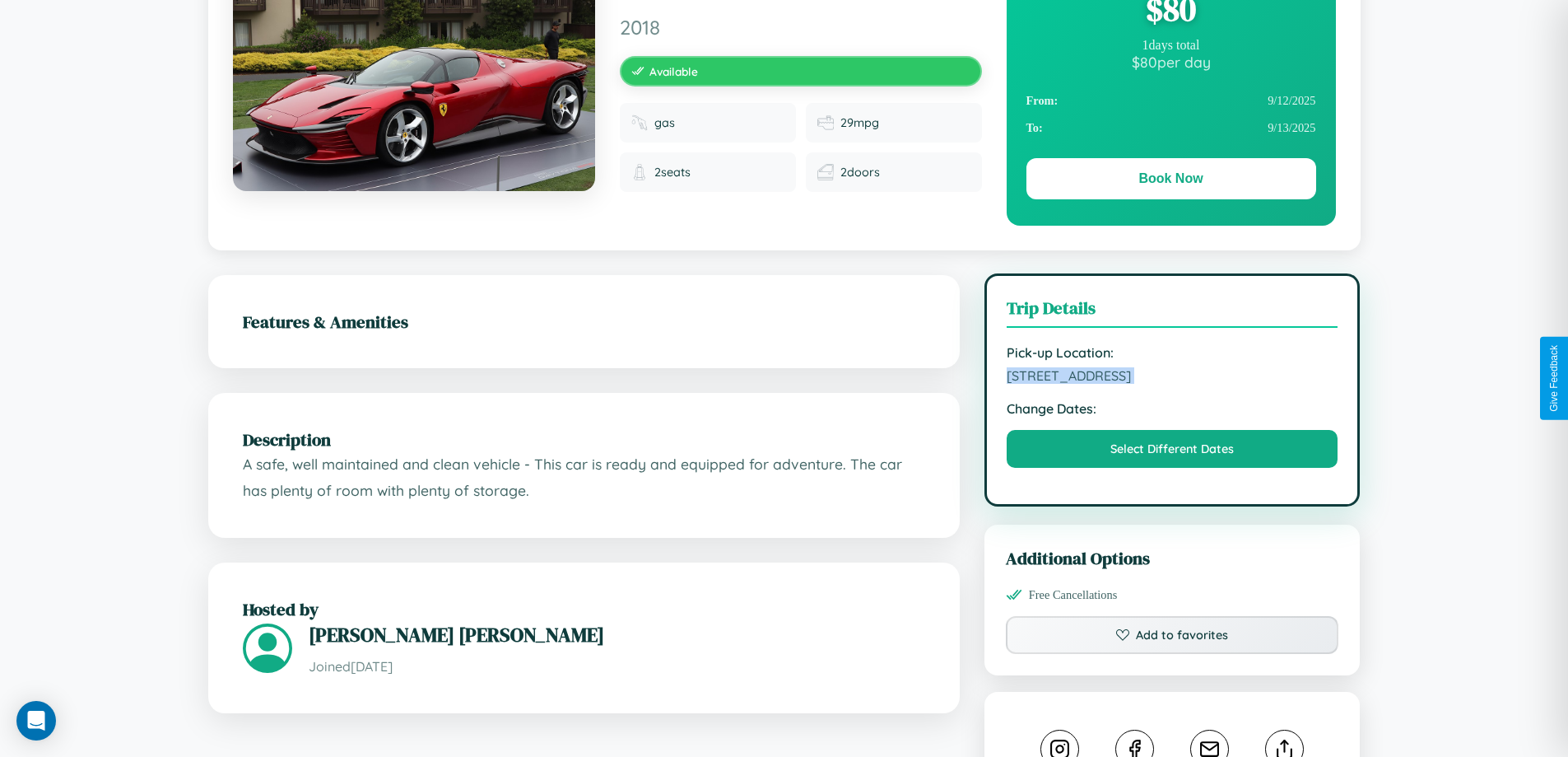
click at [1172, 378] on span "9000 Third Street London 91372 United Kingdom" at bounding box center [1173, 375] width 332 height 17
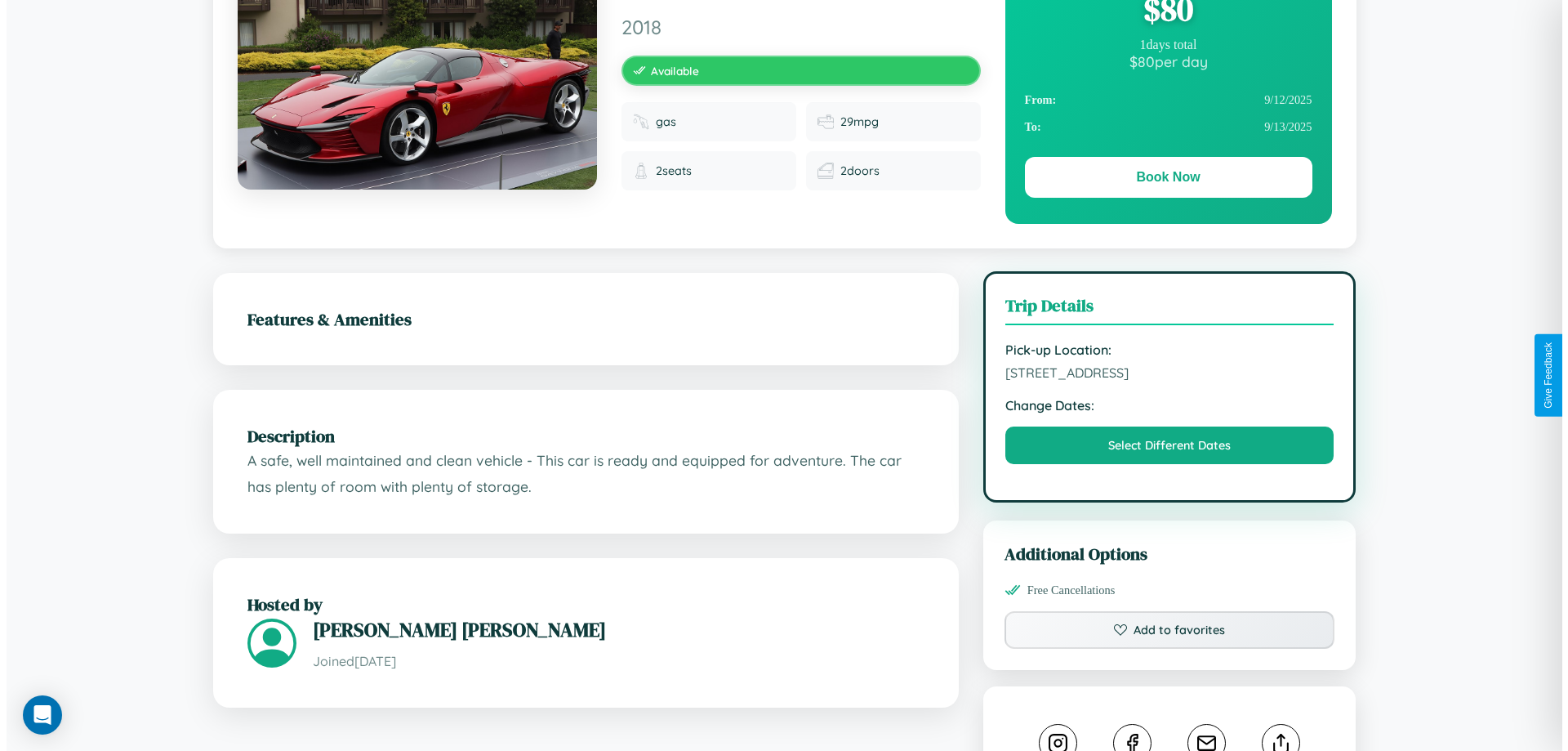
scroll to position [0, 0]
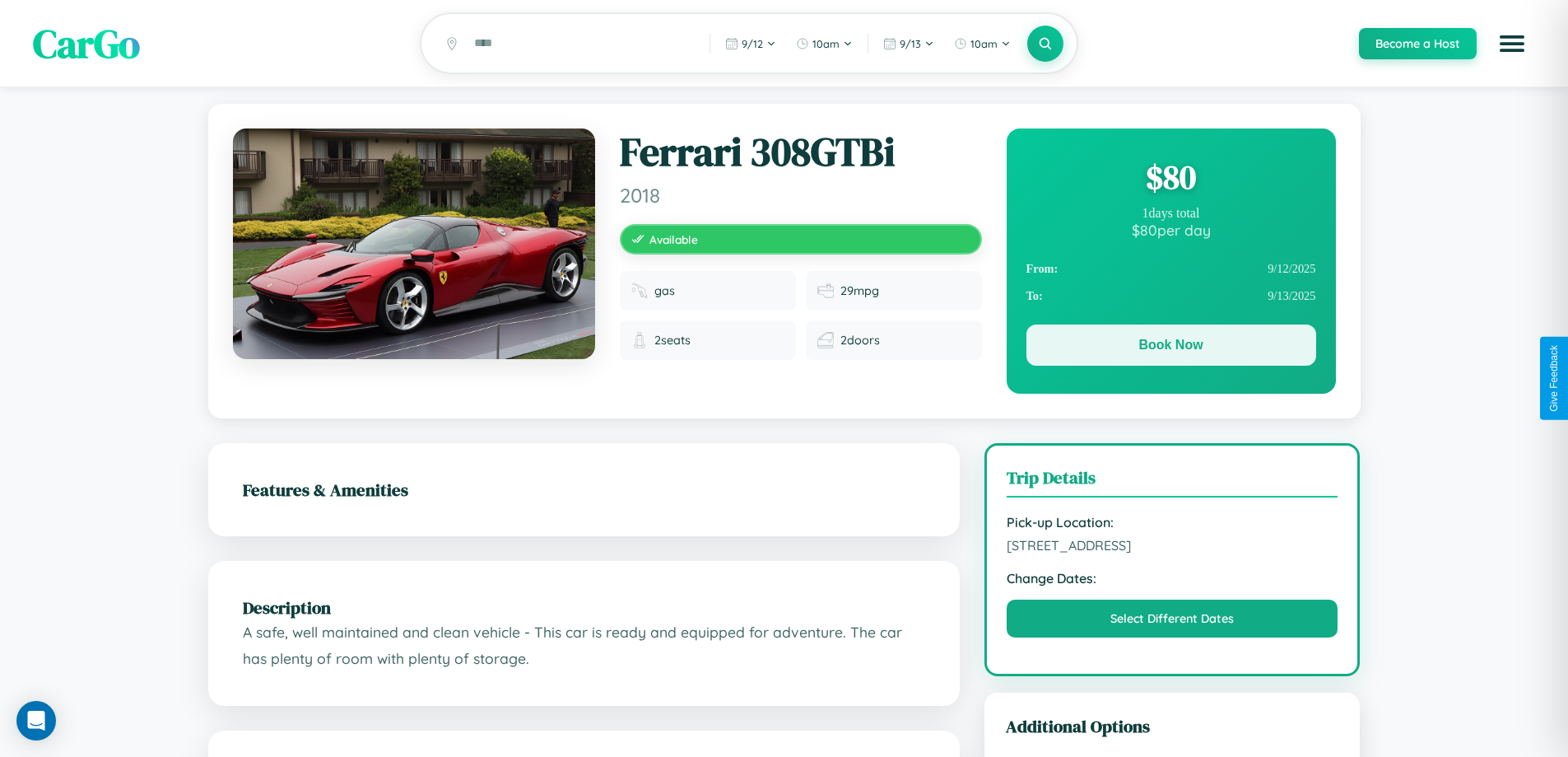
click at [1170, 349] on button "Book Now" at bounding box center [1171, 345] width 290 height 41
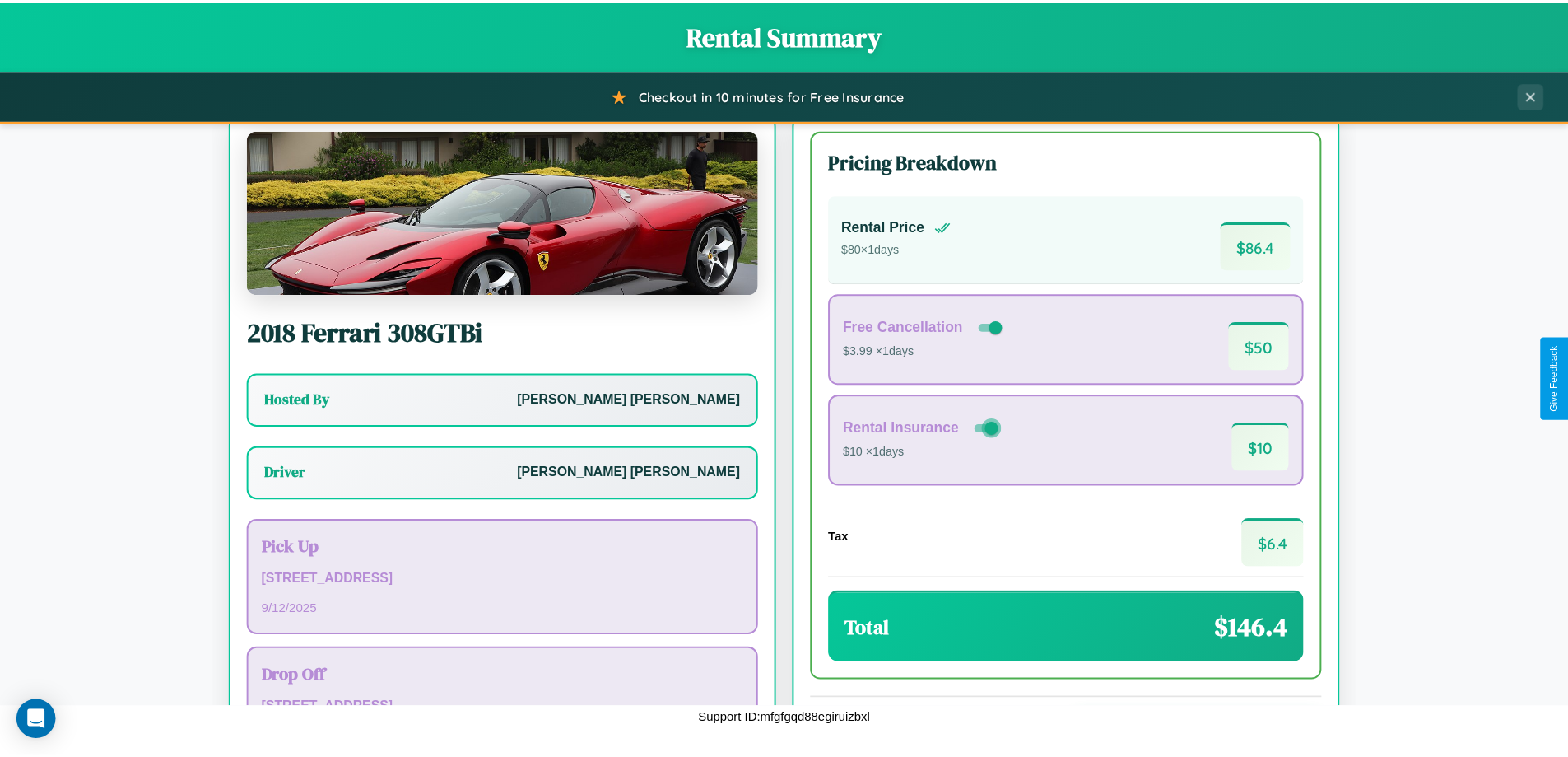
scroll to position [118, 0]
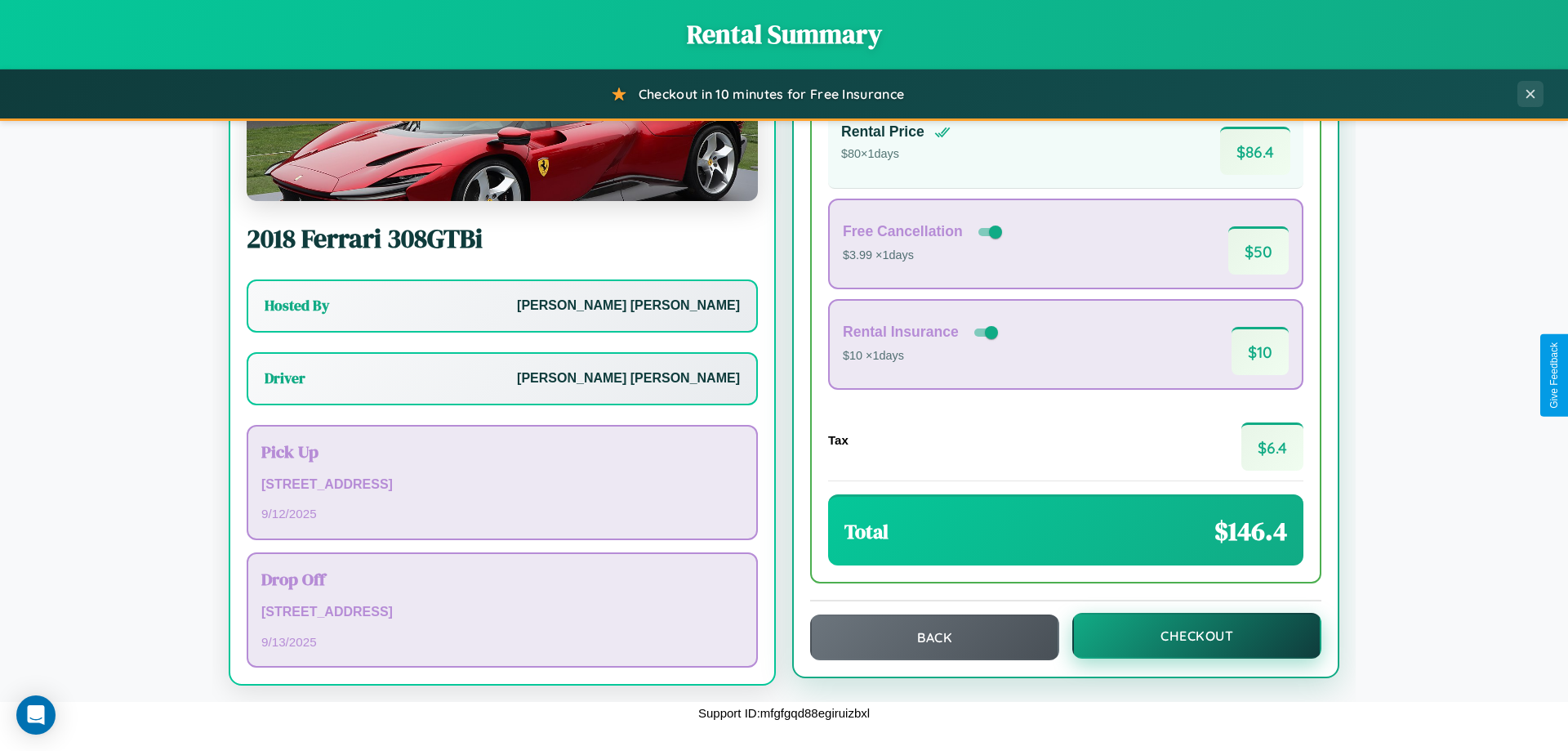
click at [1186, 636] on button "Checkout" at bounding box center [1197, 635] width 249 height 46
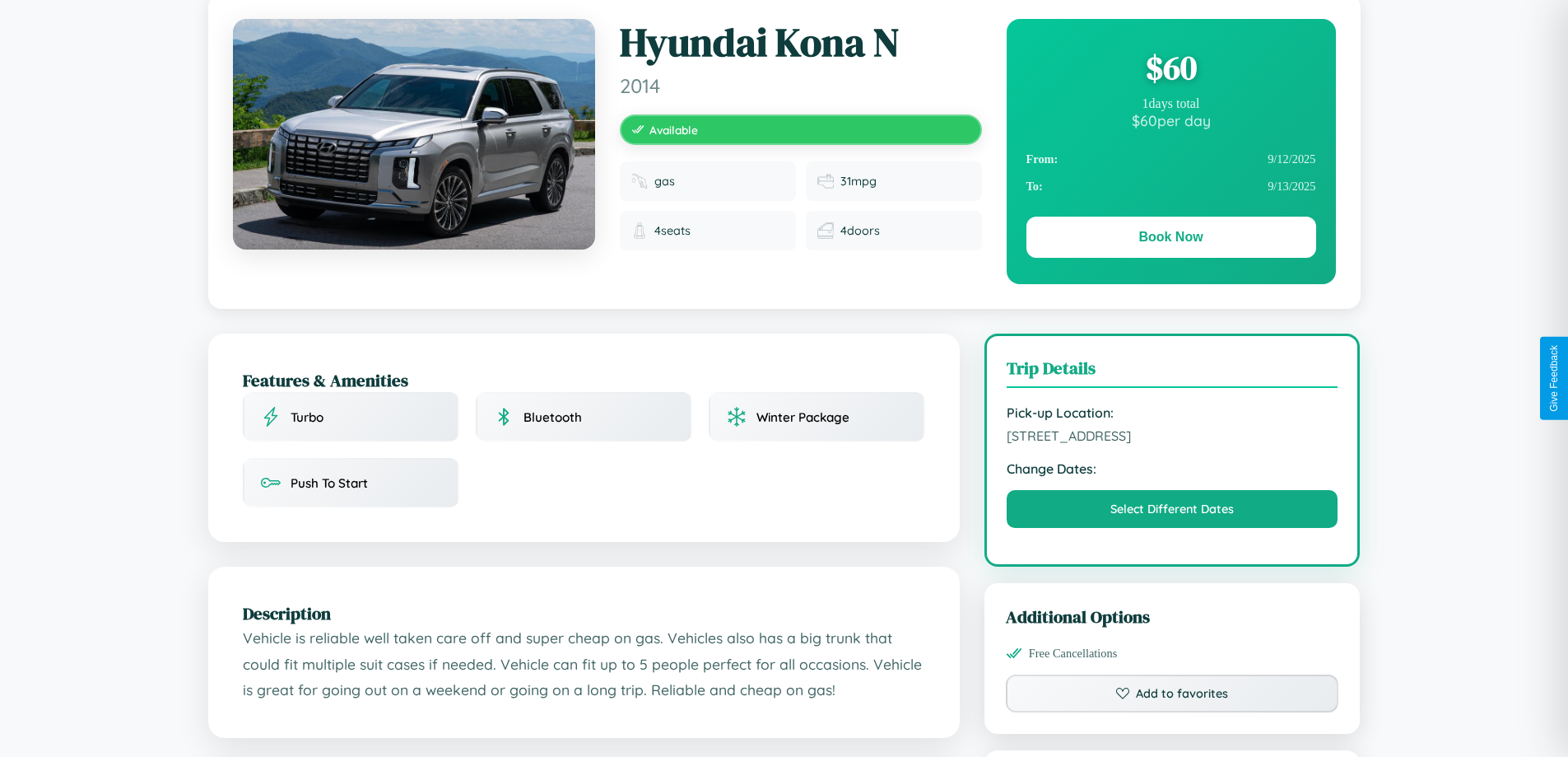
scroll to position [427, 0]
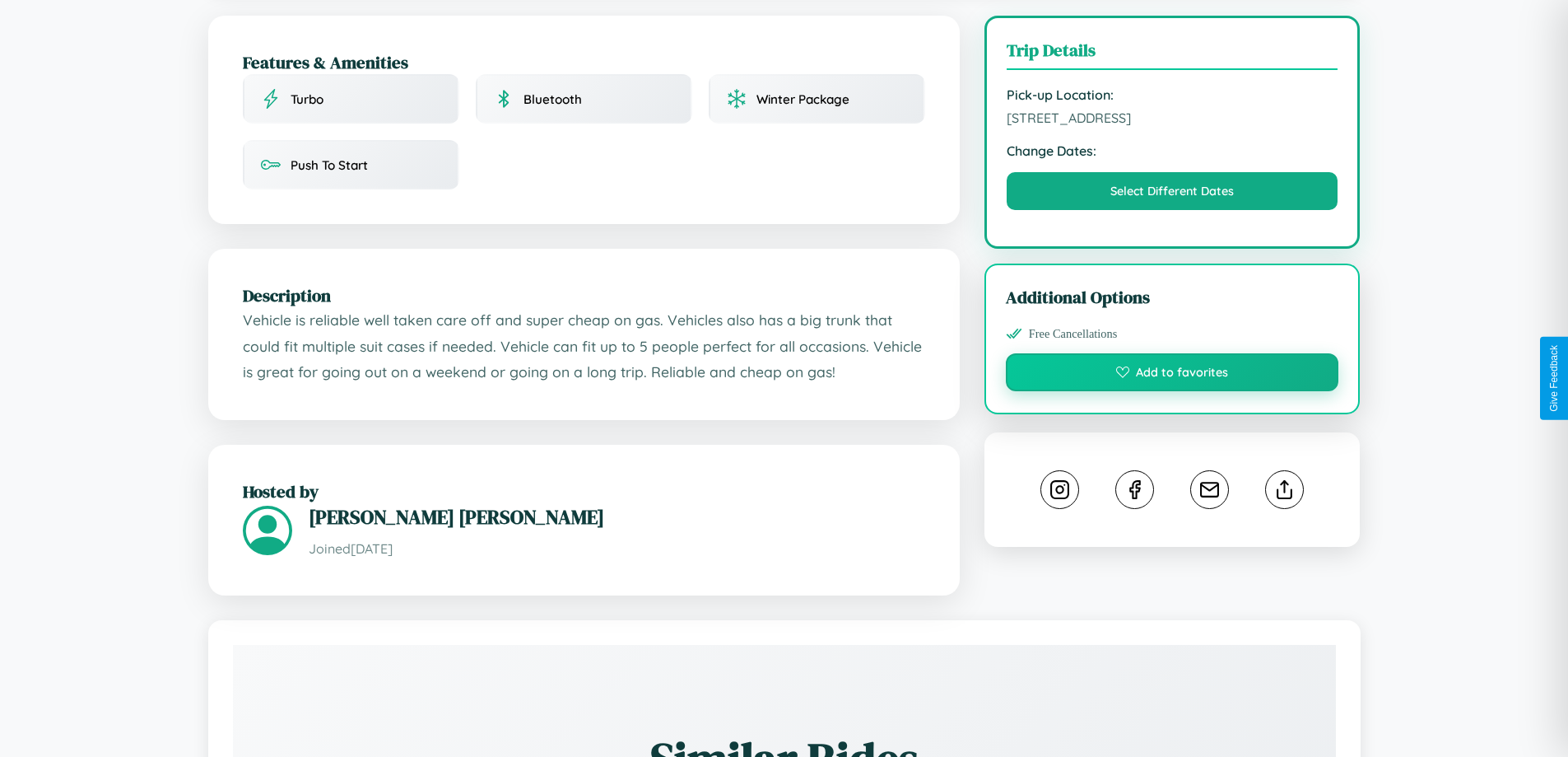
click at [1172, 378] on button "Add to favorites" at bounding box center [1172, 372] width 333 height 38
